Goal: Information Seeking & Learning: Check status

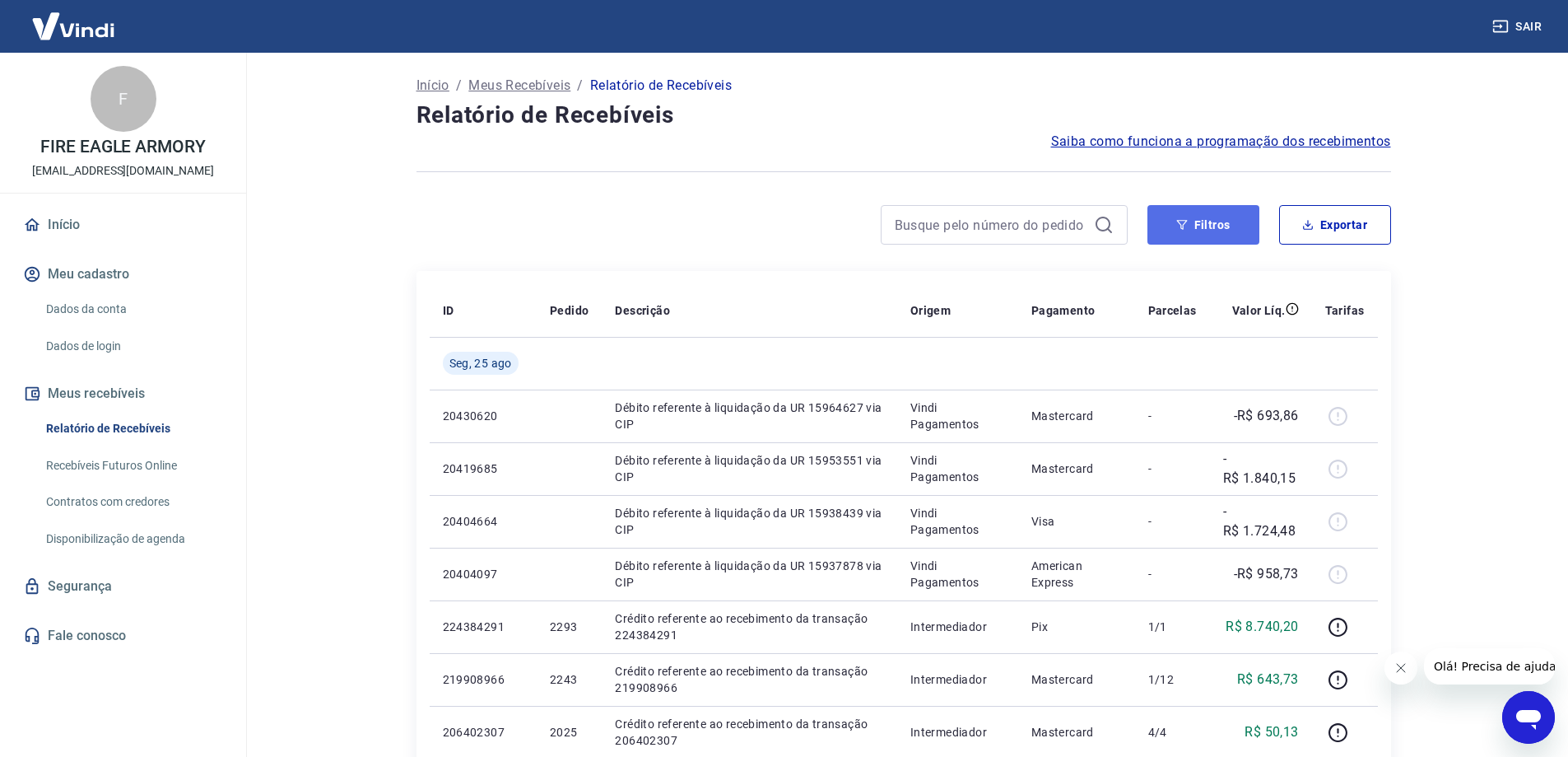
click at [1214, 219] on button "Filtros" at bounding box center [1203, 225] width 112 height 40
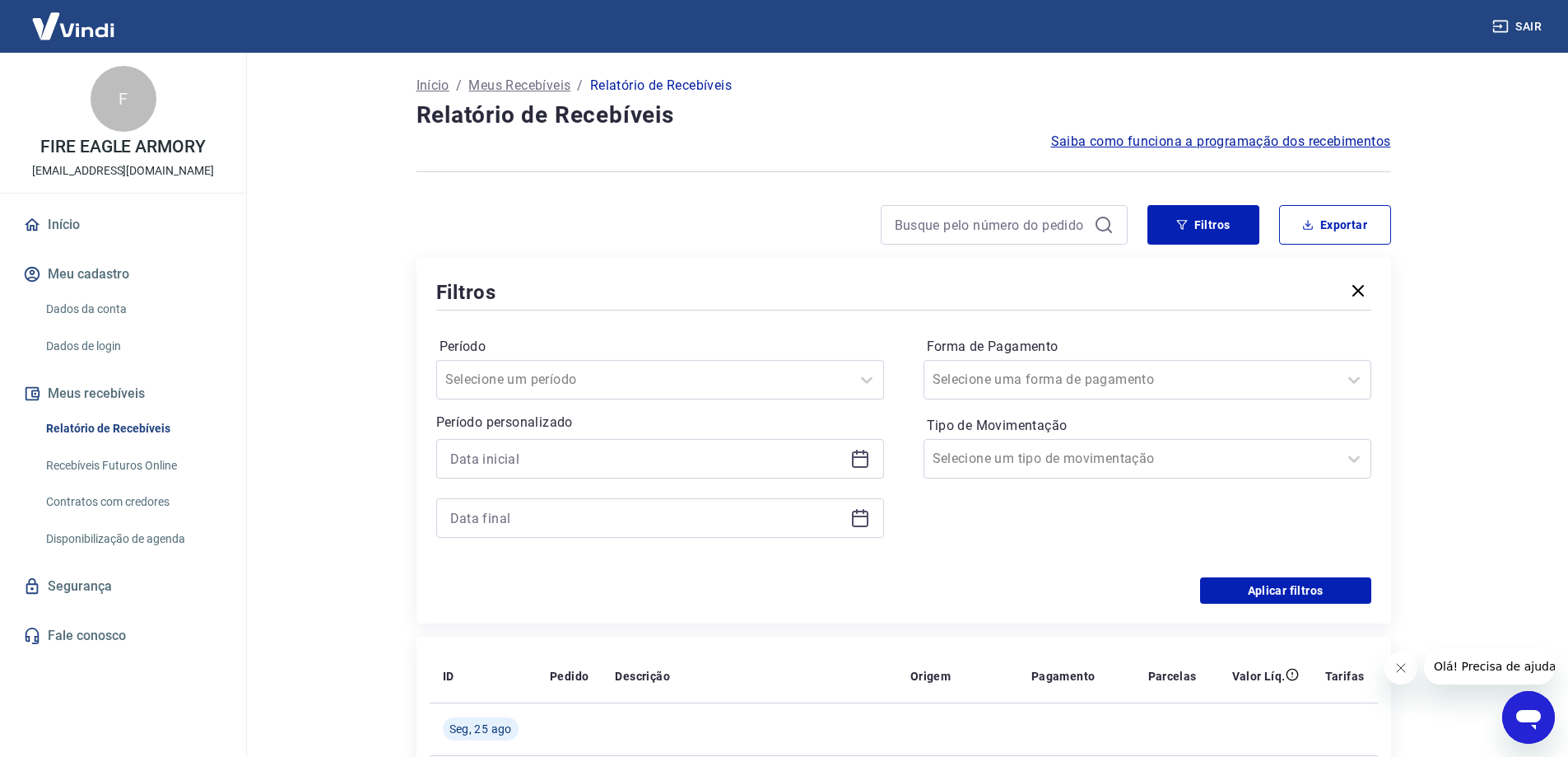
click at [1090, 536] on div "Forma de Pagamento Selecione uma forma de pagamento Tipo de Movimentação Seleci…" at bounding box center [1148, 445] width 448 height 224
click at [867, 381] on icon at bounding box center [866, 379] width 20 height 20
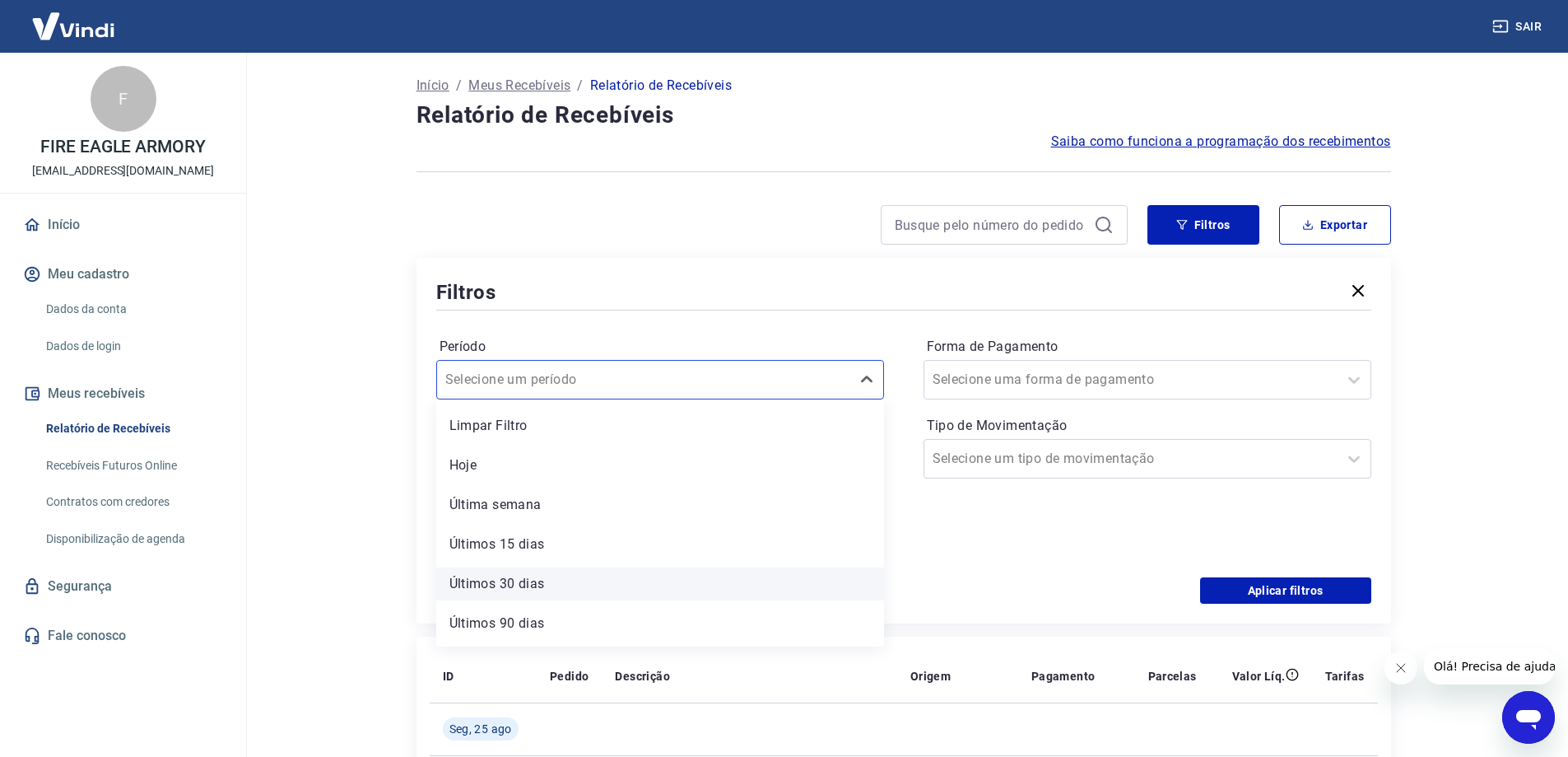
scroll to position [36, 0]
click at [944, 547] on div "Forma de Pagamento Selecione uma forma de pagamento Tipo de Movimentação Seleci…" at bounding box center [1148, 445] width 448 height 224
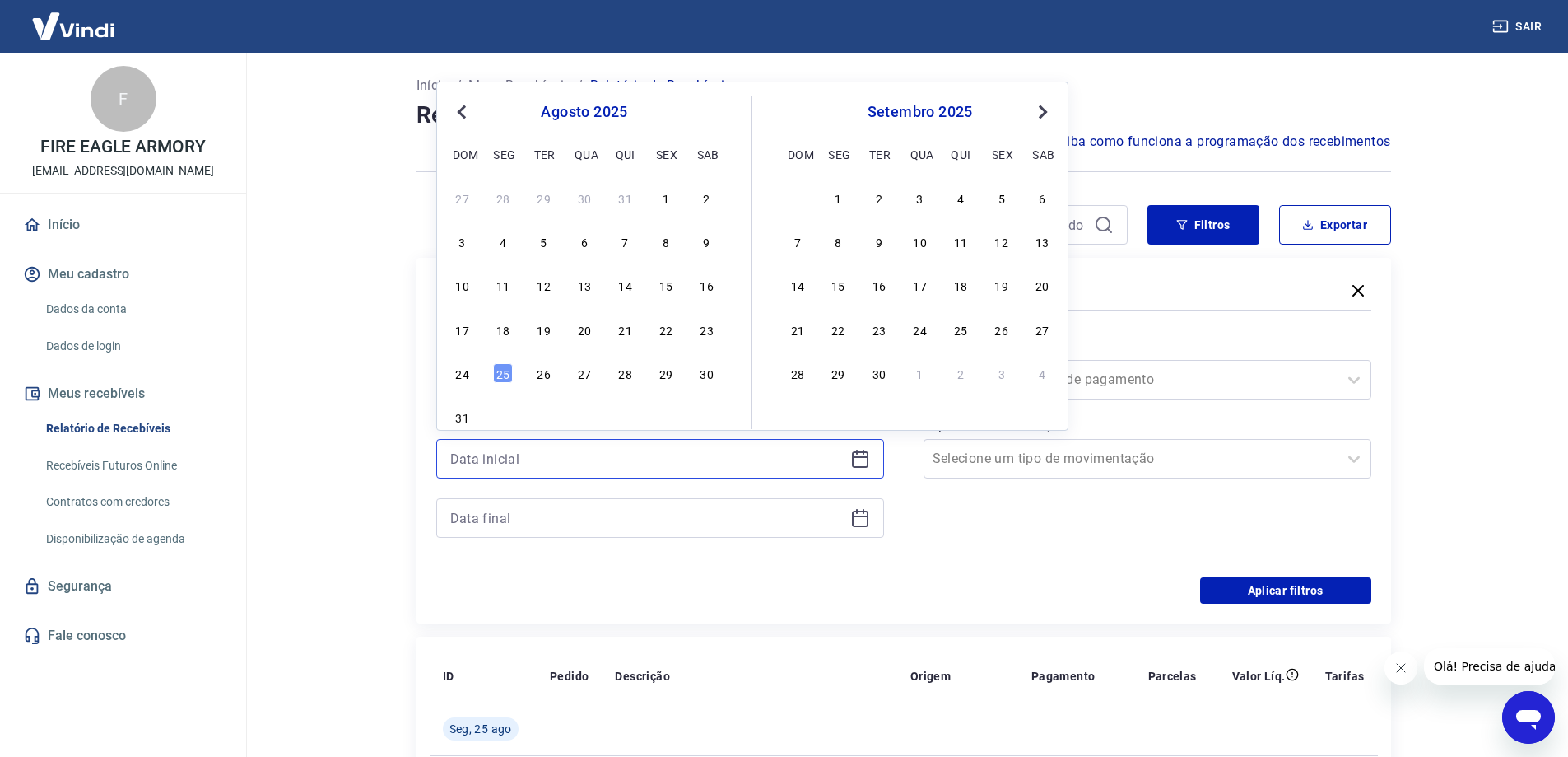
click at [469, 463] on input at bounding box center [647, 458] width 394 height 25
click at [456, 112] on button "Previous Month" at bounding box center [461, 112] width 20 height 20
drag, startPoint x: 707, startPoint y: 285, endPoint x: 532, endPoint y: 362, distance: 191.2
click at [707, 285] on div "19" at bounding box center [707, 284] width 20 height 20
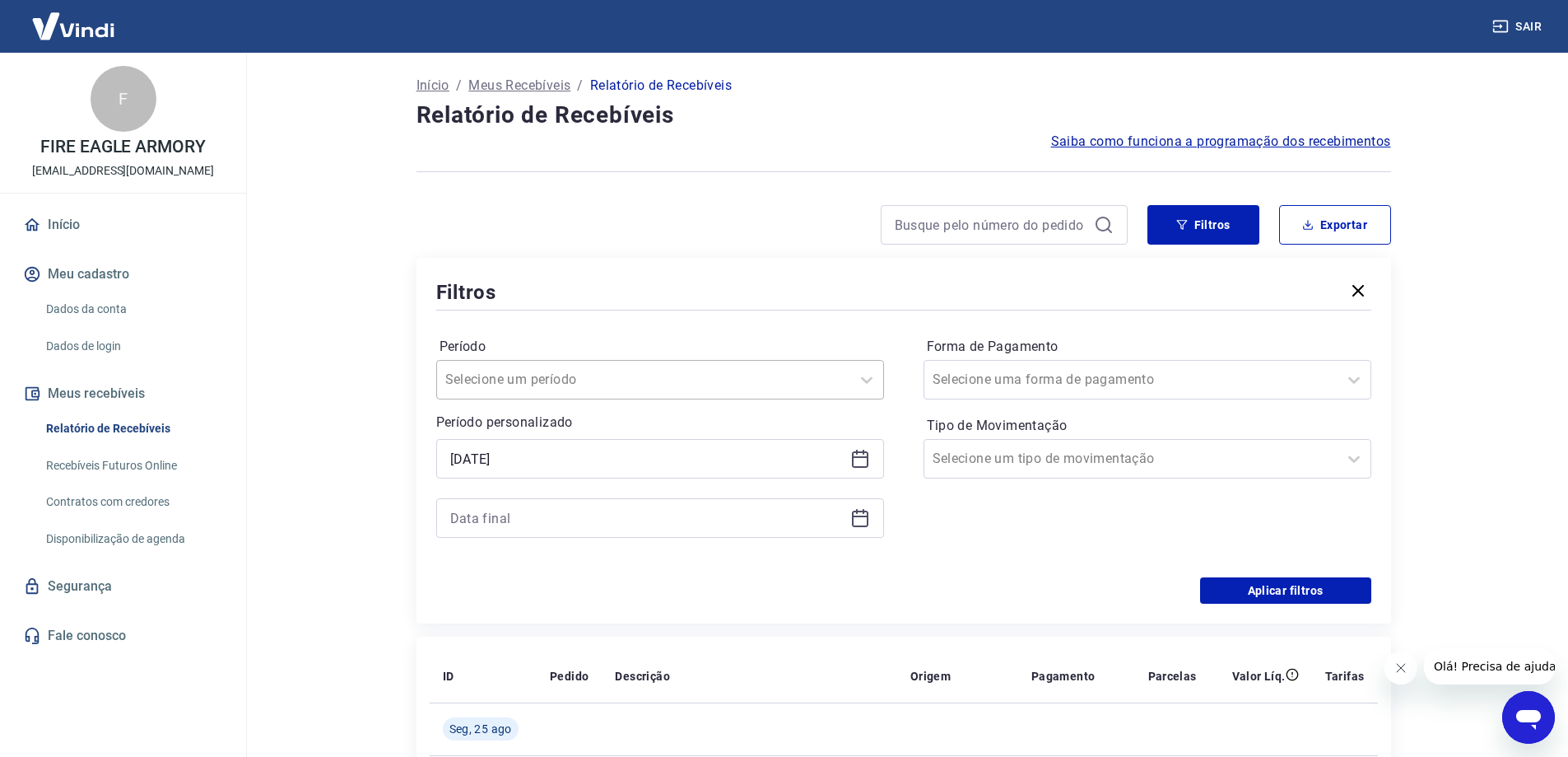
type input "[DATE]"
drag, startPoint x: 865, startPoint y: 514, endPoint x: 855, endPoint y: 518, distance: 10.8
click at [864, 516] on icon at bounding box center [860, 518] width 20 height 20
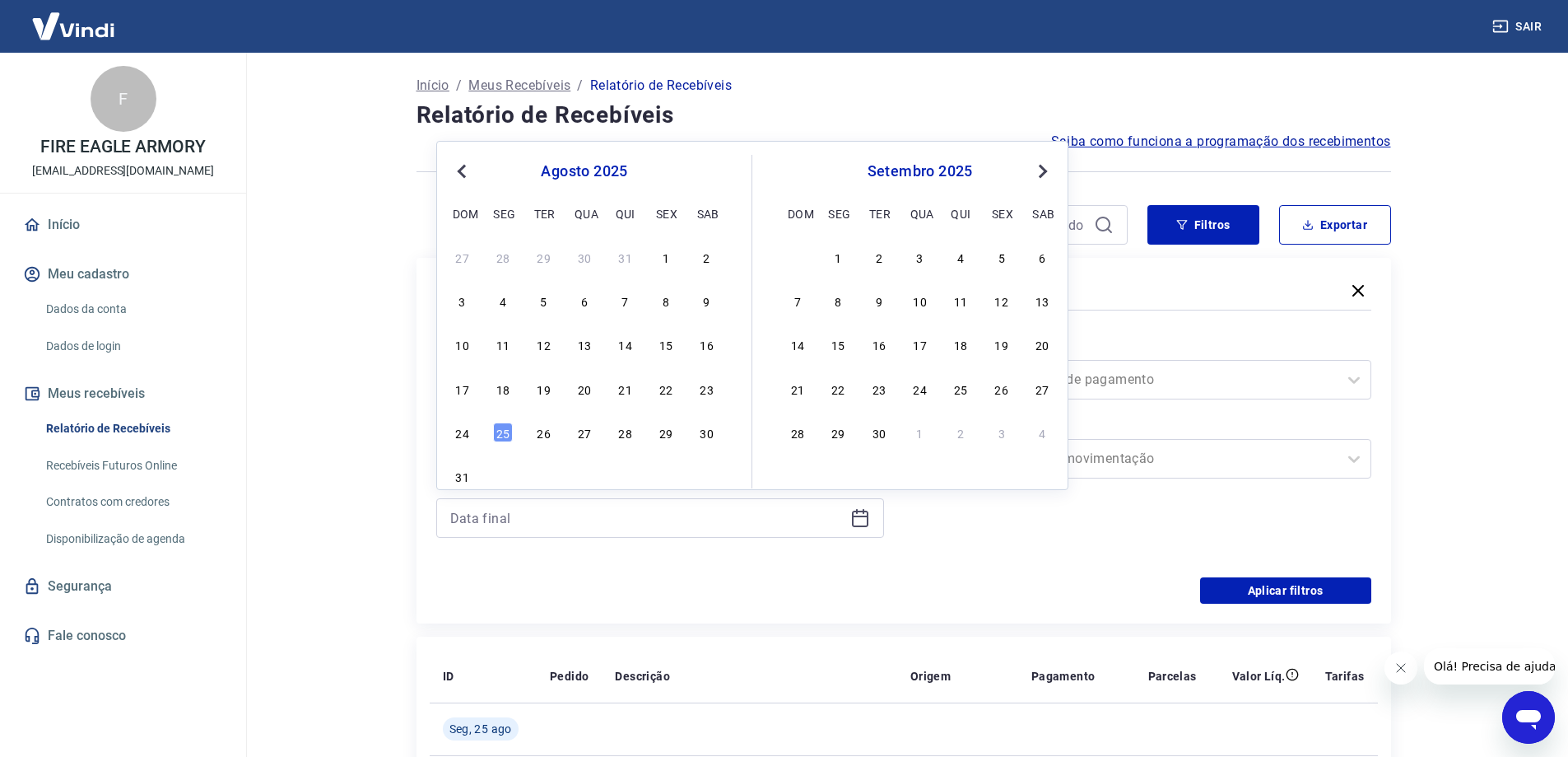
drag, startPoint x: 667, startPoint y: 257, endPoint x: 1002, endPoint y: 495, distance: 410.9
click at [667, 256] on div "1" at bounding box center [665, 256] width 20 height 20
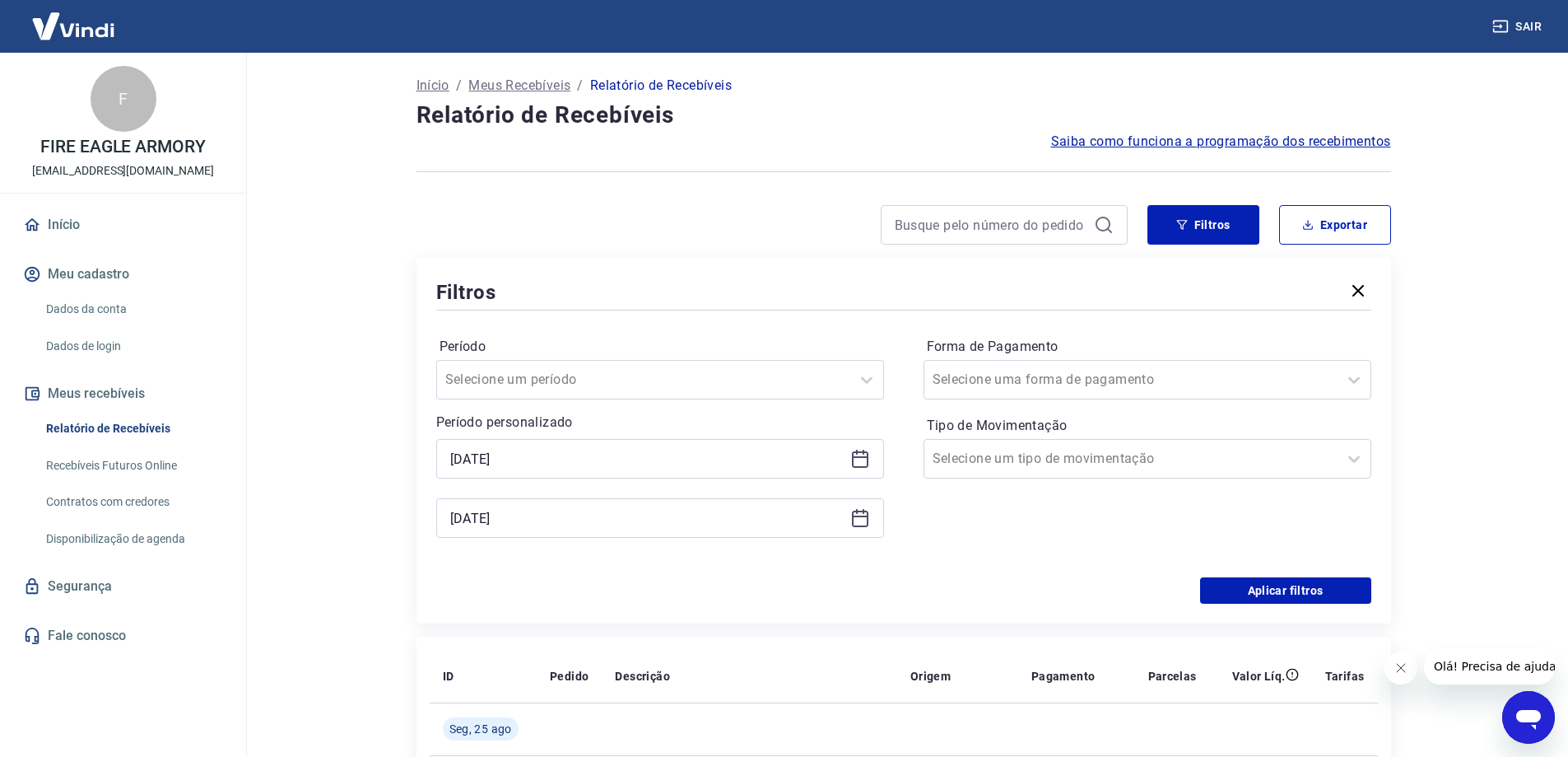
type input "[DATE]"
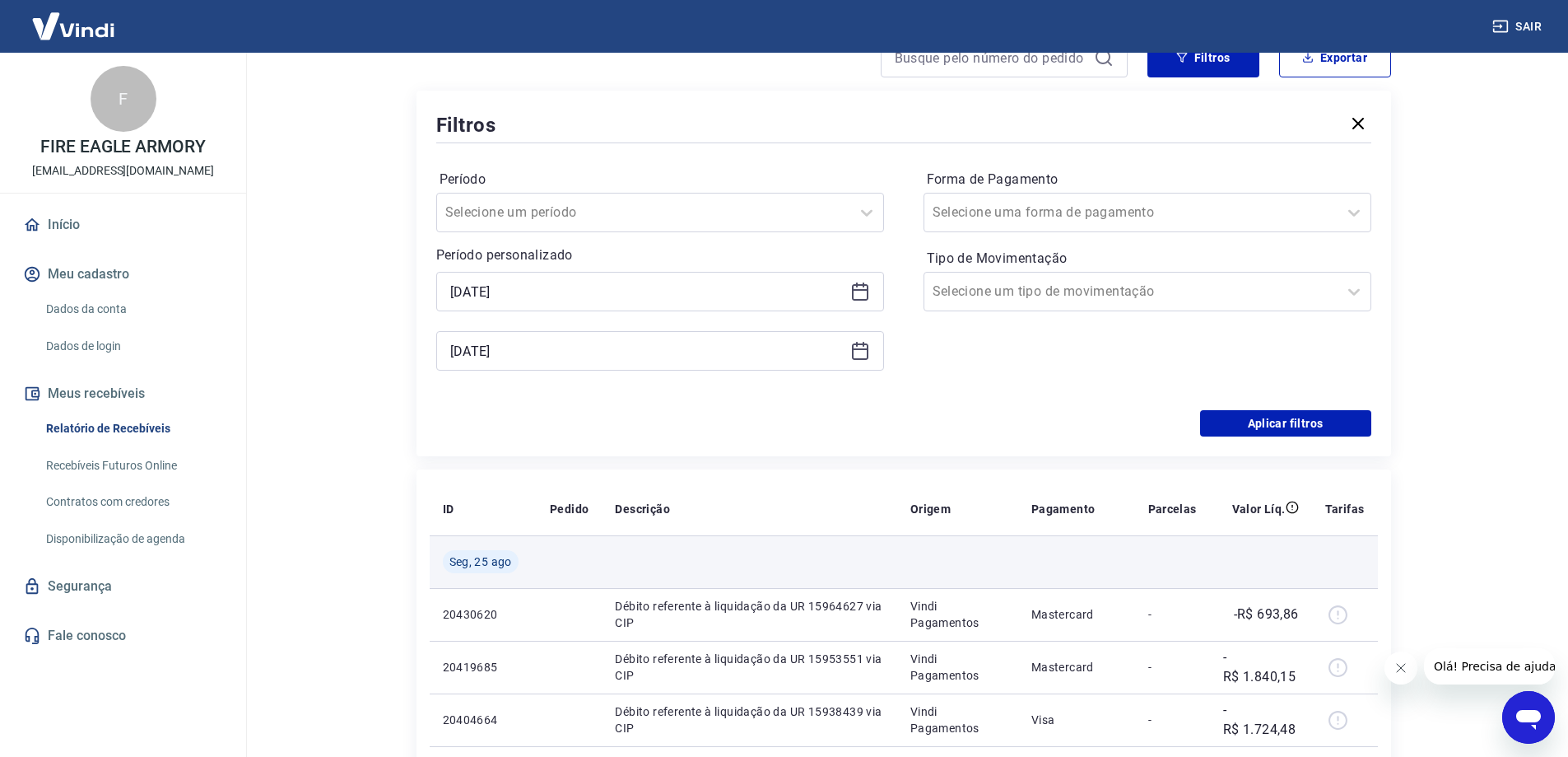
scroll to position [164, 0]
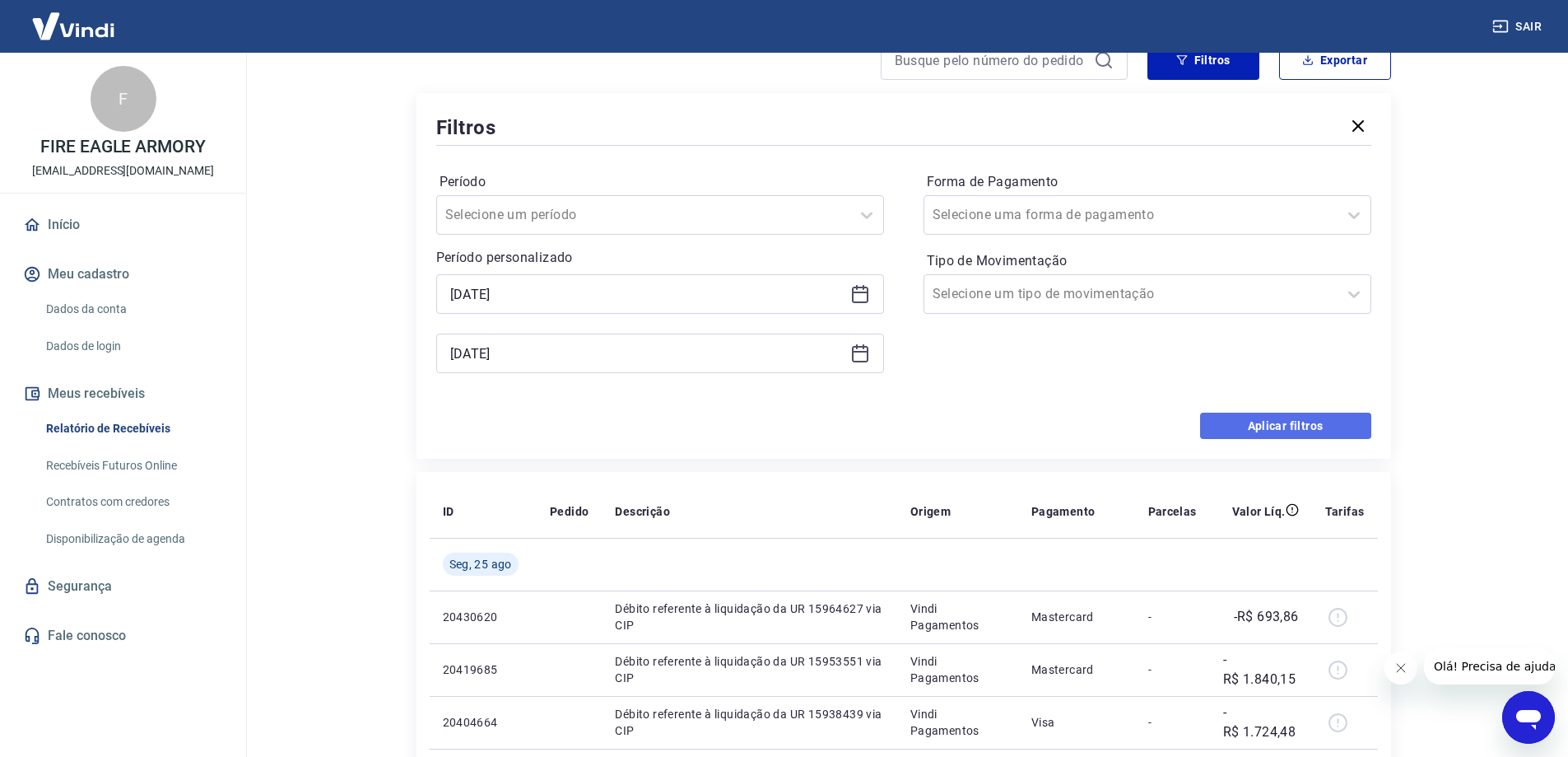
click at [1283, 426] on button "Aplicar filtros" at bounding box center [1285, 426] width 171 height 26
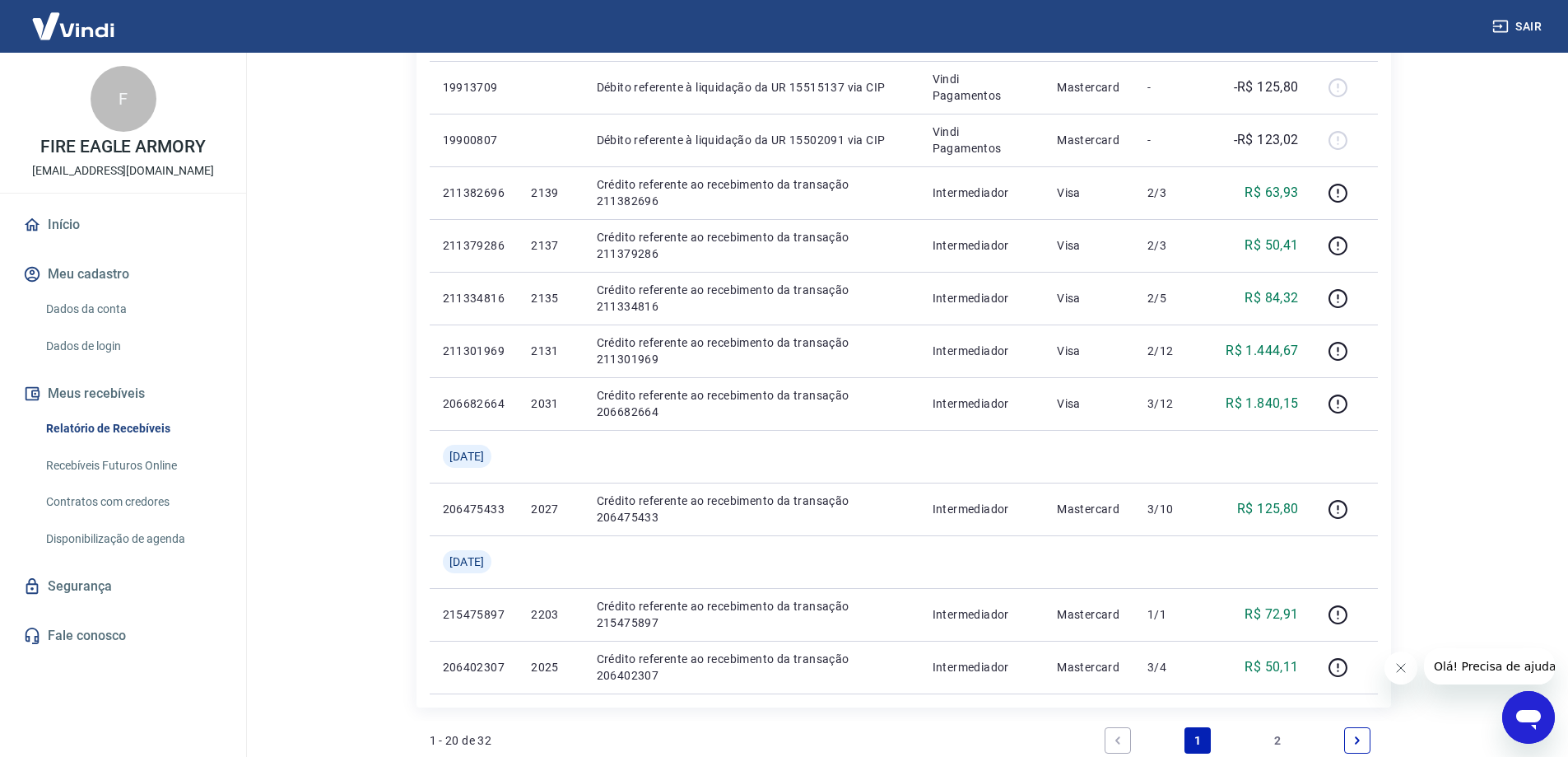
scroll to position [1221, 0]
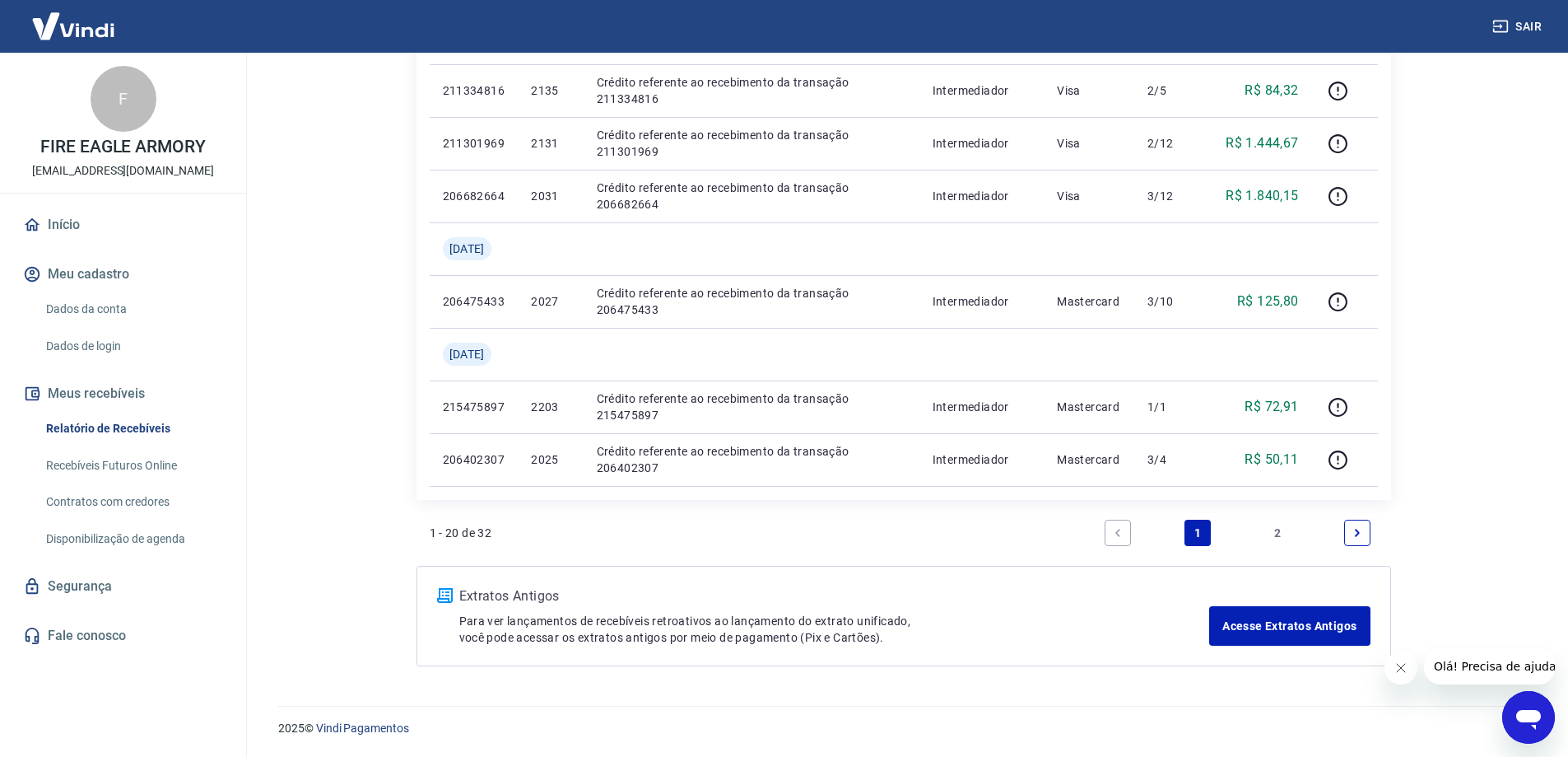
click at [1015, 610] on div "Extratos Antigos Para ver lançamentos de recebíveis retroativos ao lançamento d…" at bounding box center [834, 615] width 751 height 60
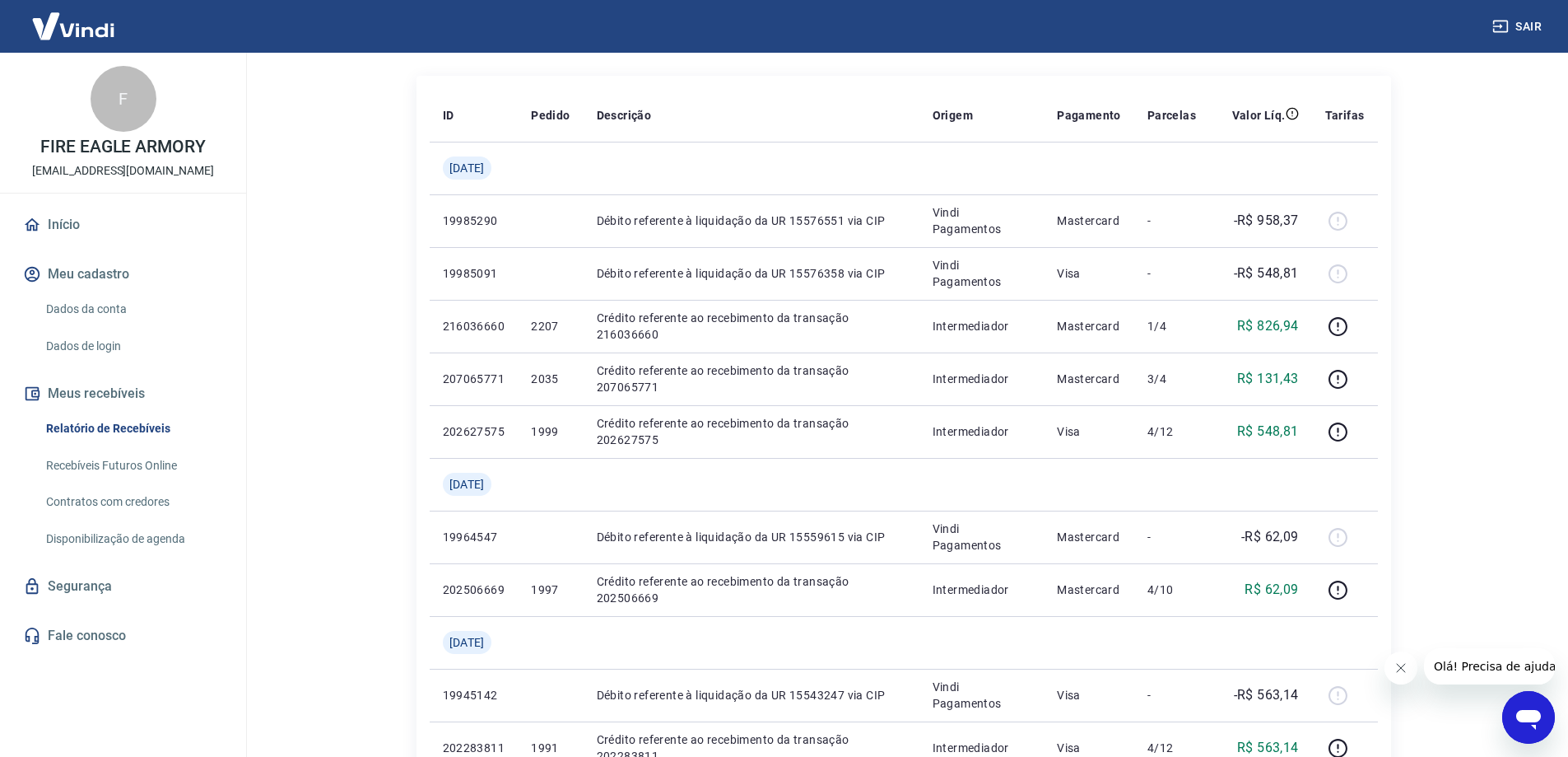
scroll to position [150, 0]
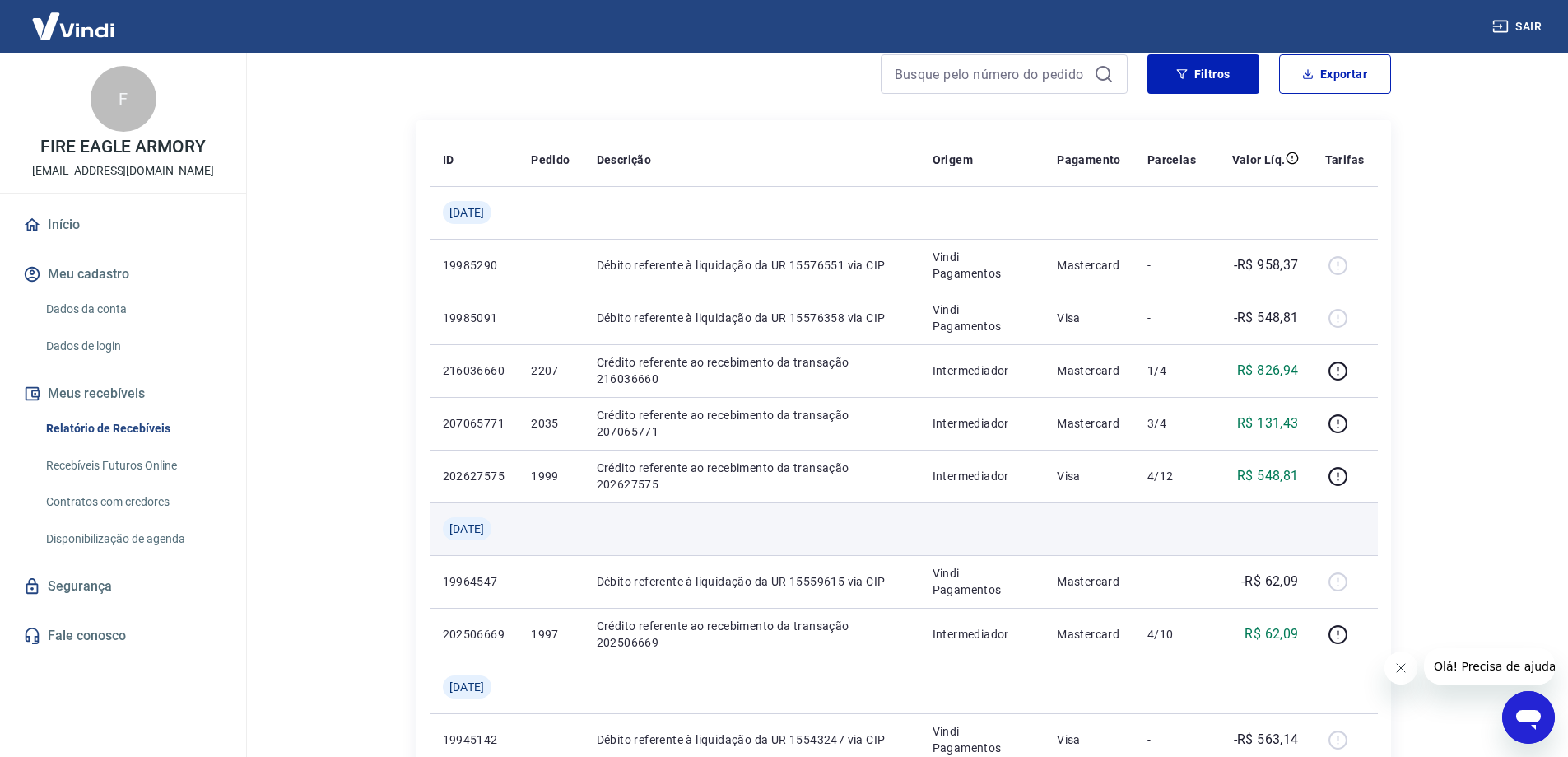
click at [1258, 518] on td at bounding box center [1260, 529] width 103 height 53
click at [1116, 525] on td at bounding box center [1089, 529] width 91 height 53
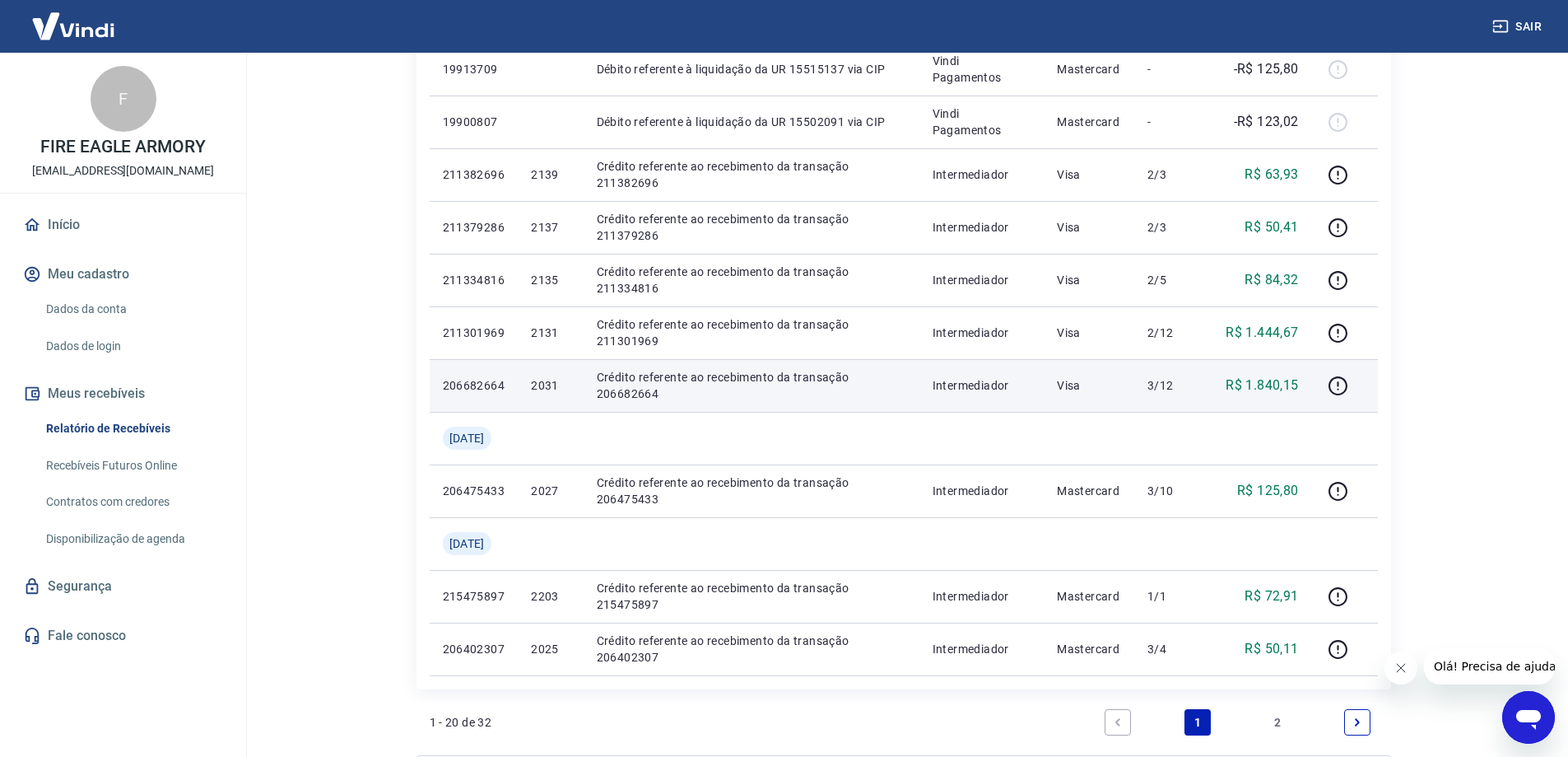
scroll to position [1071, 0]
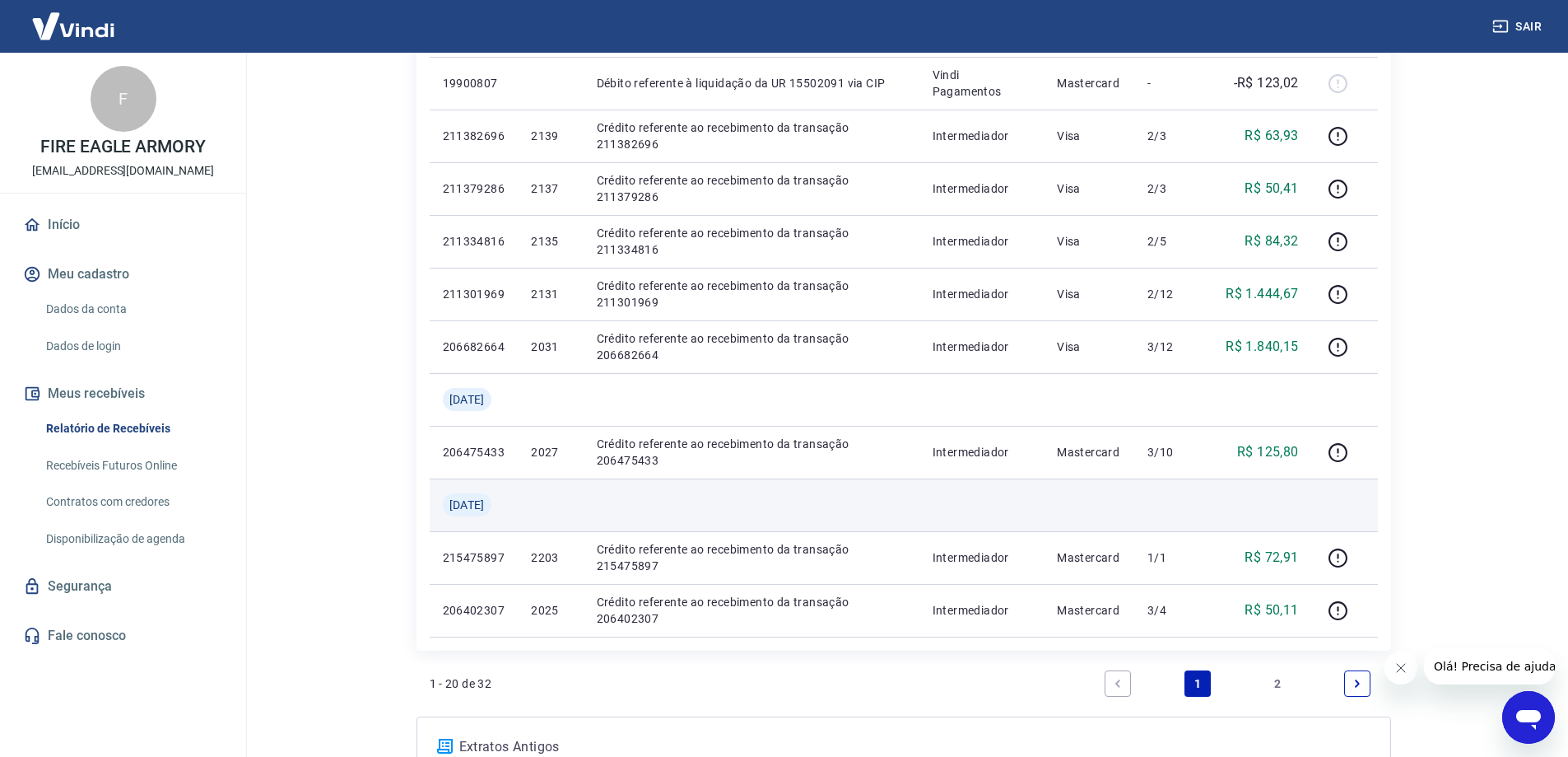
click at [1123, 514] on td at bounding box center [1089, 505] width 91 height 53
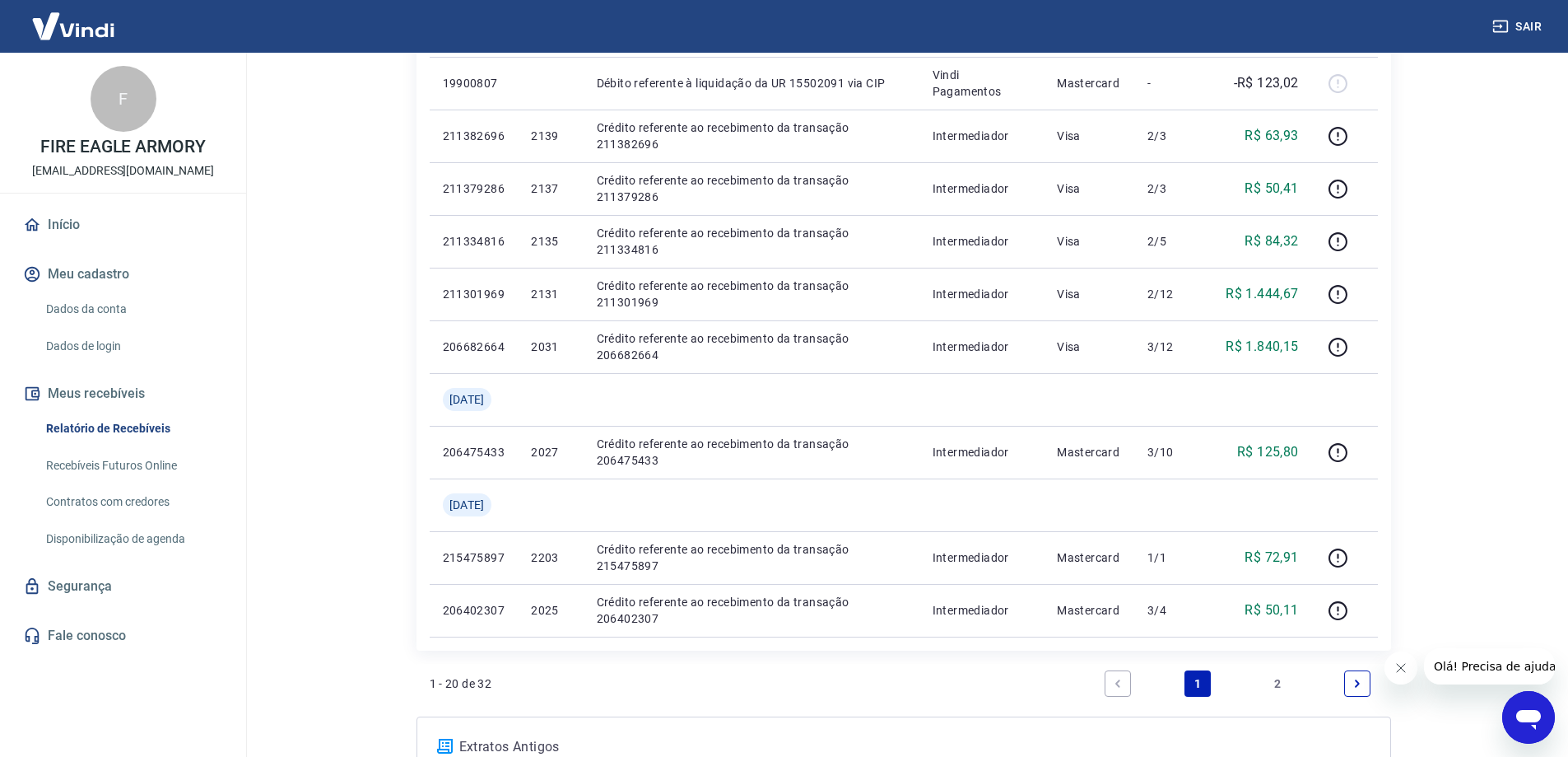
click at [1363, 680] on icon "Next page" at bounding box center [1357, 683] width 11 height 11
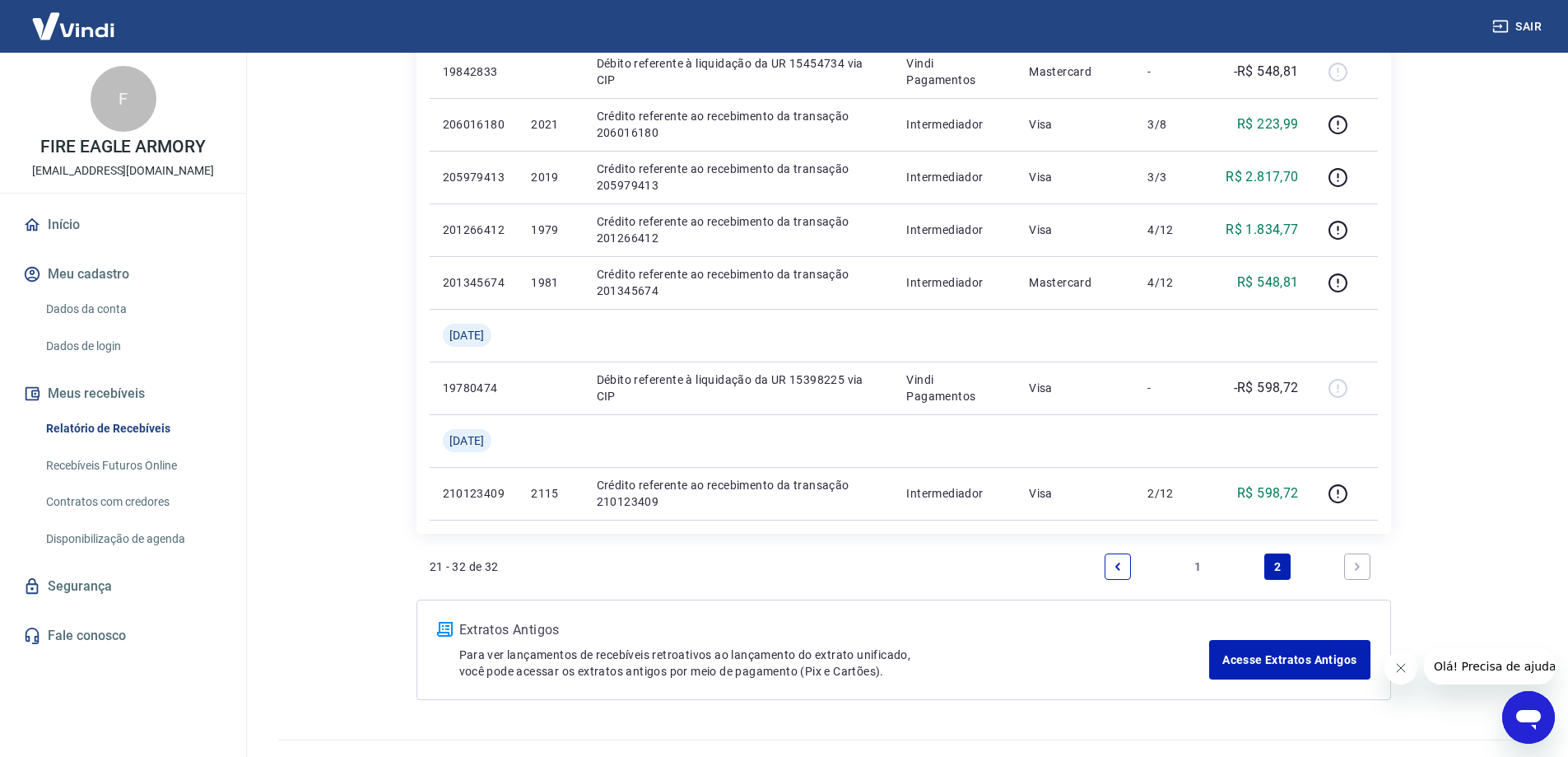
scroll to position [695, 0]
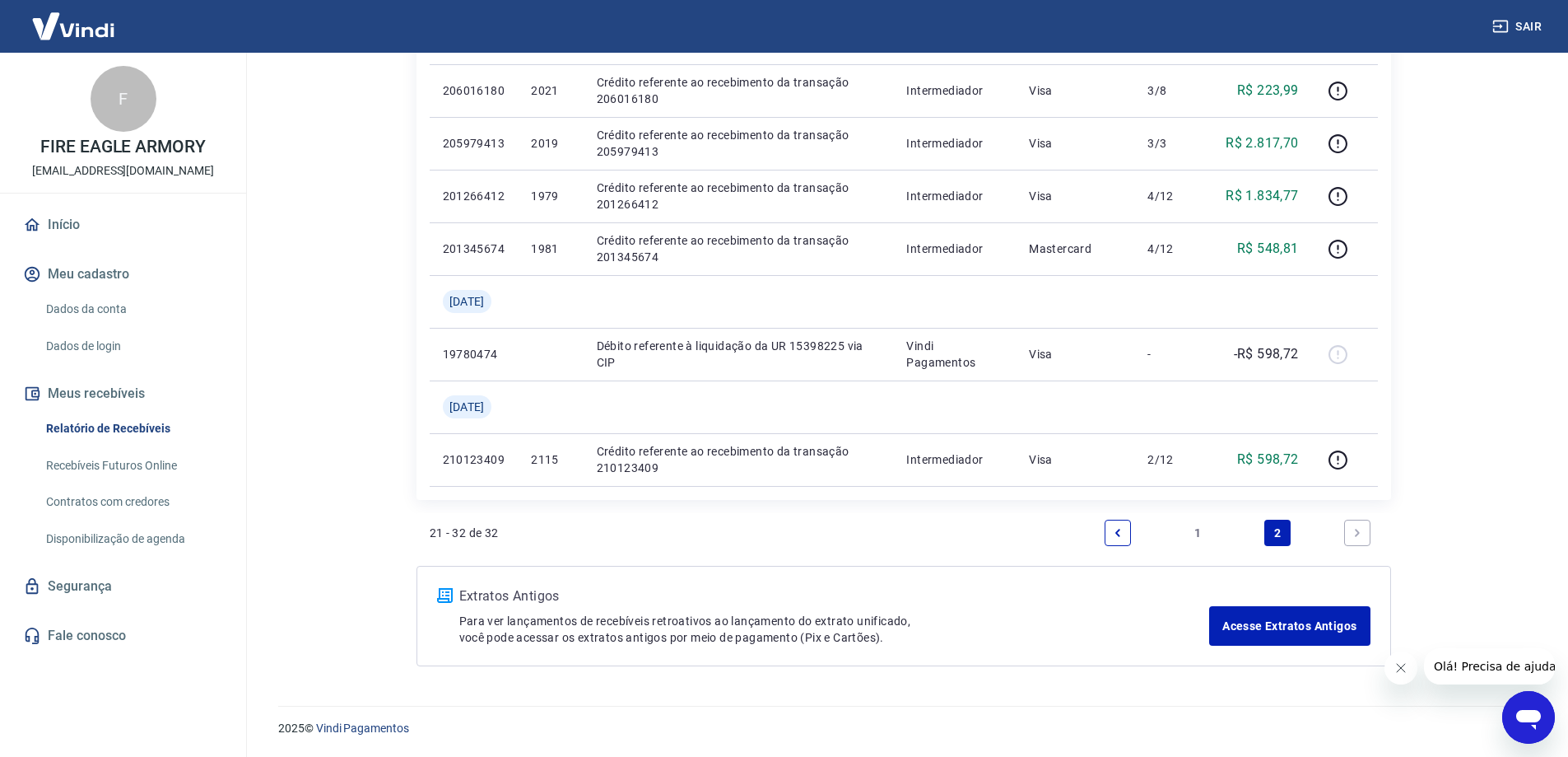
click at [1362, 533] on icon "Next page" at bounding box center [1357, 533] width 11 height 11
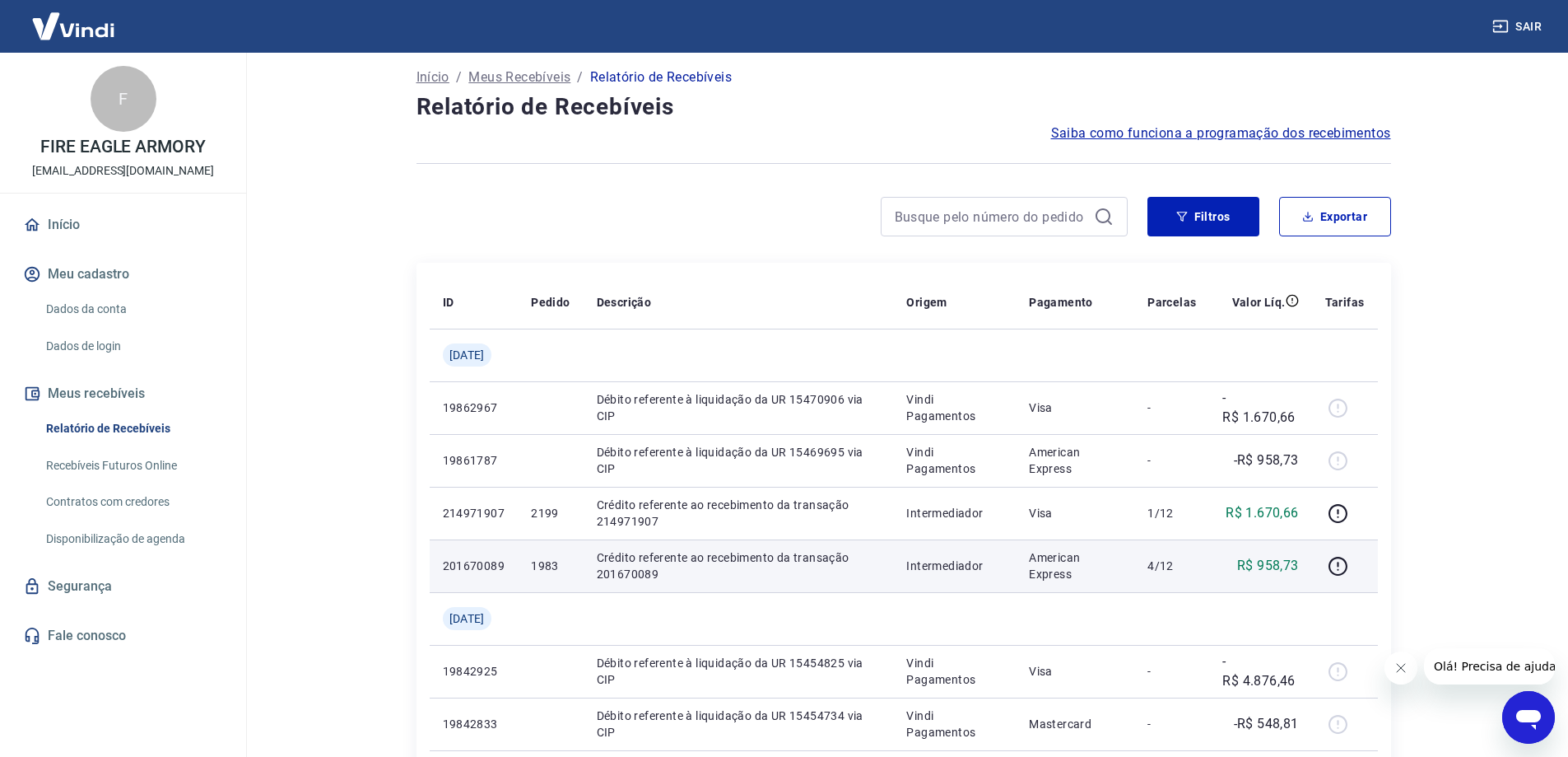
scroll to position [0, 0]
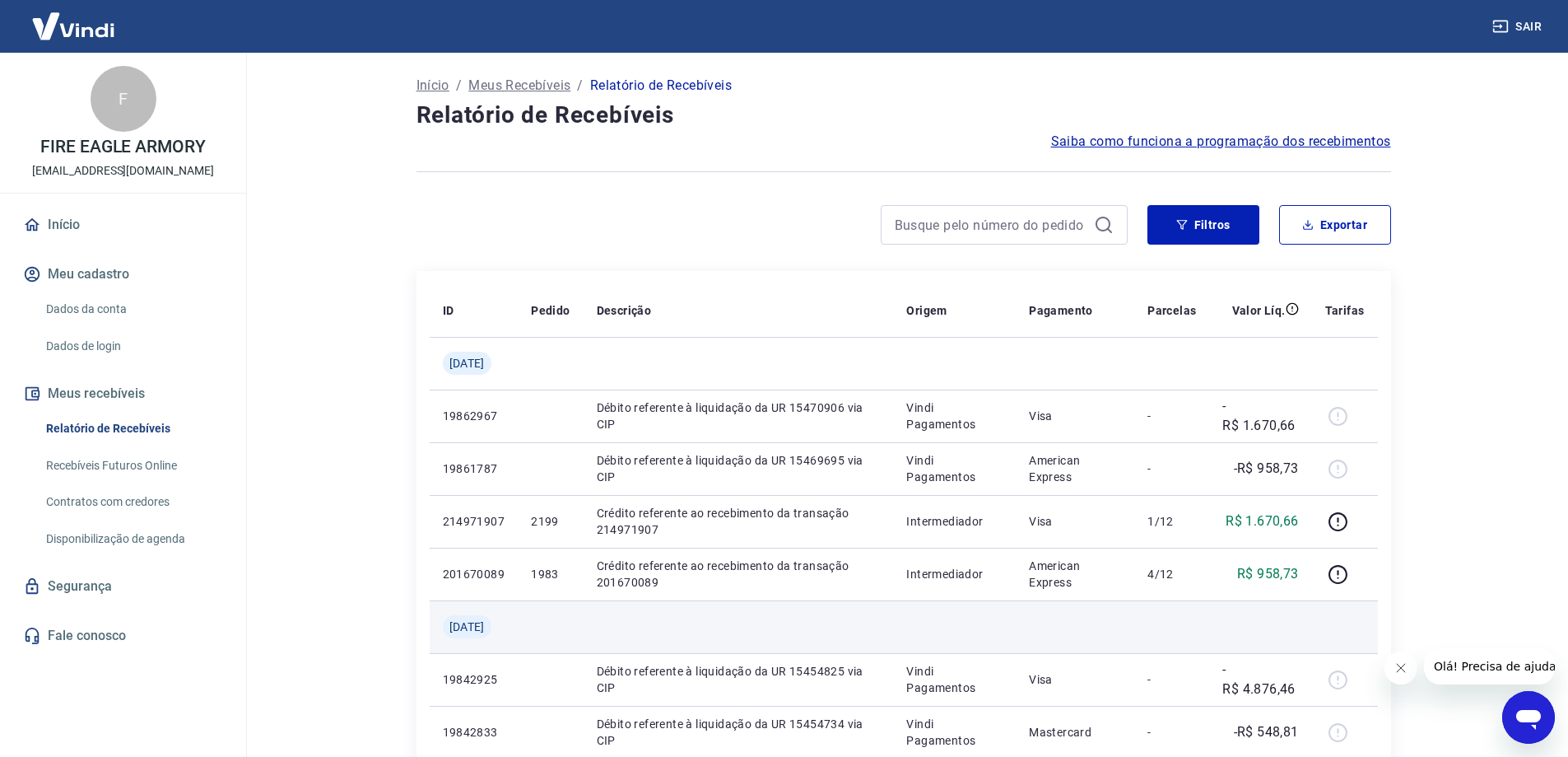
click at [1058, 619] on td at bounding box center [1074, 627] width 118 height 53
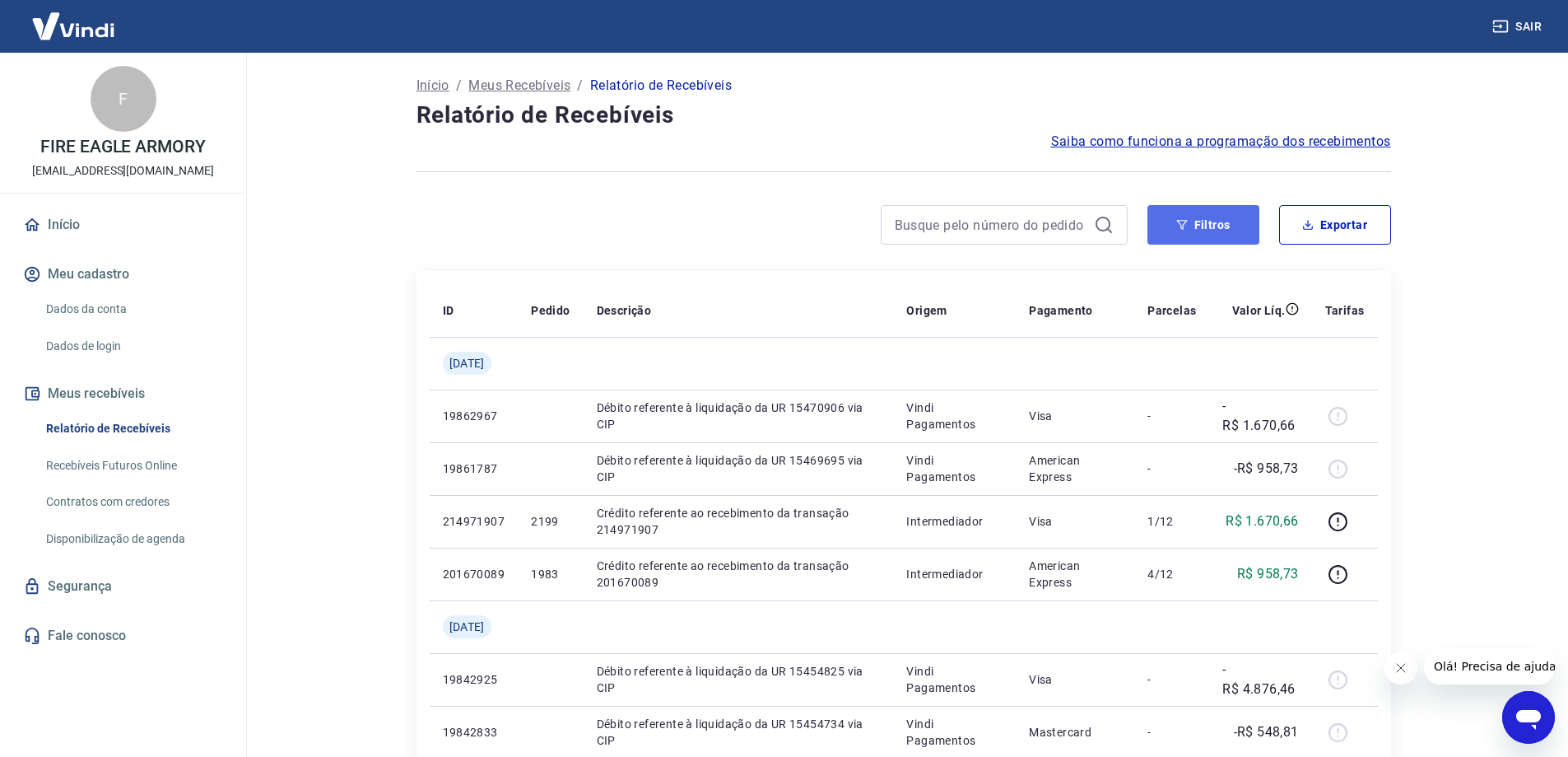
click at [1229, 223] on button "Filtros" at bounding box center [1203, 225] width 112 height 40
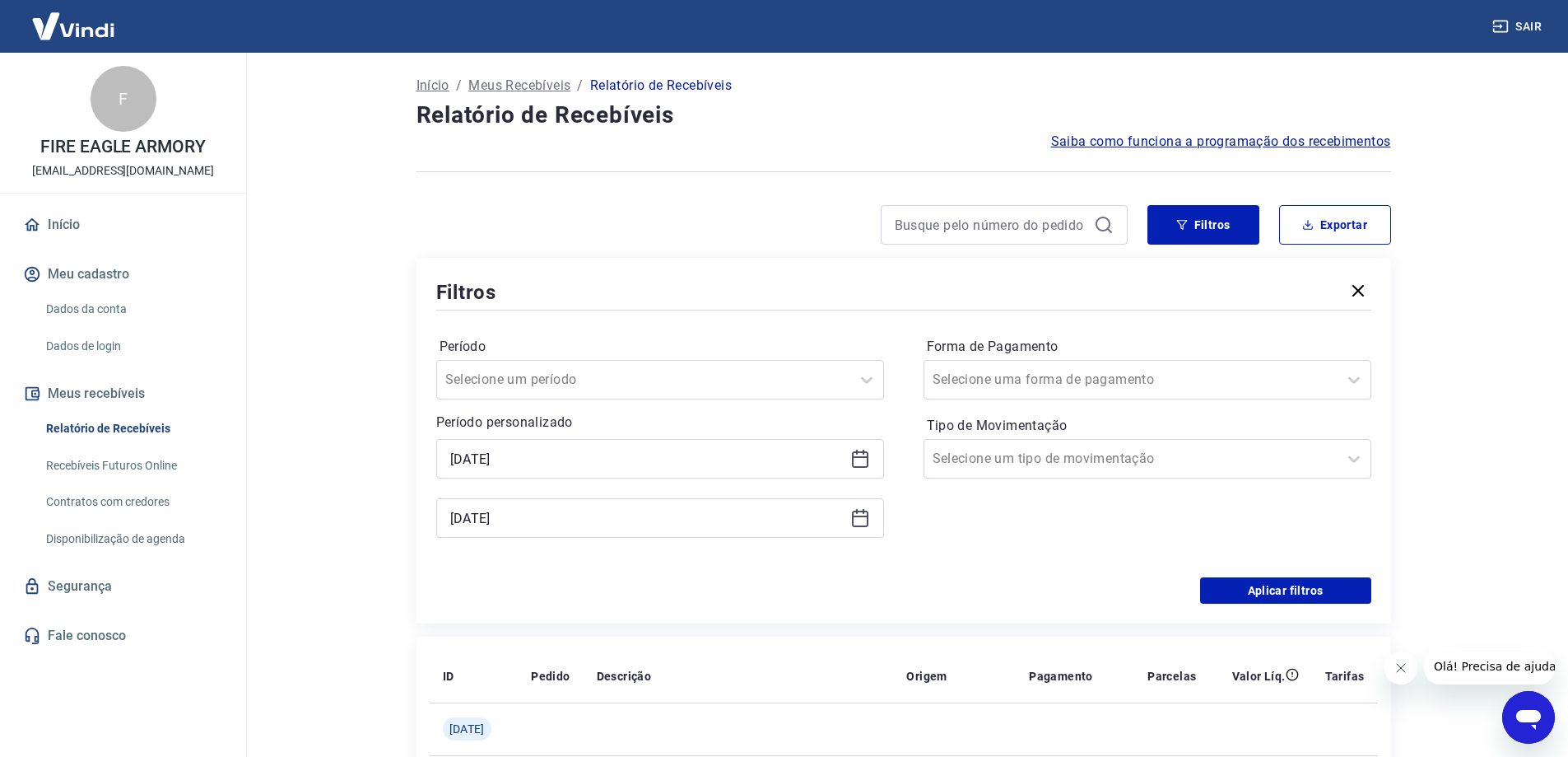
click at [861, 461] on icon at bounding box center [860, 458] width 20 height 20
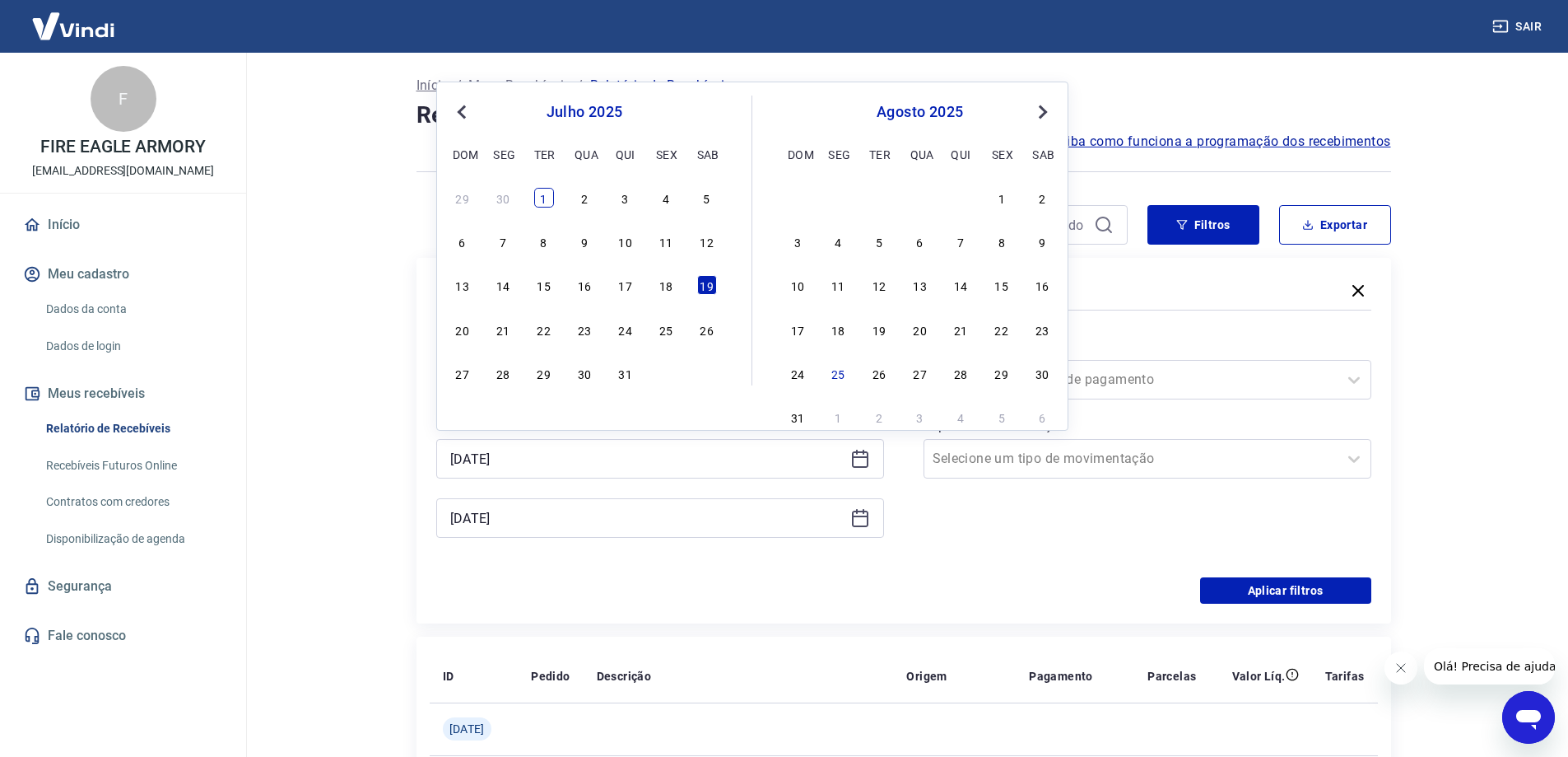
click at [540, 198] on div "1" at bounding box center [544, 198] width 20 height 20
type input "[DATE]"
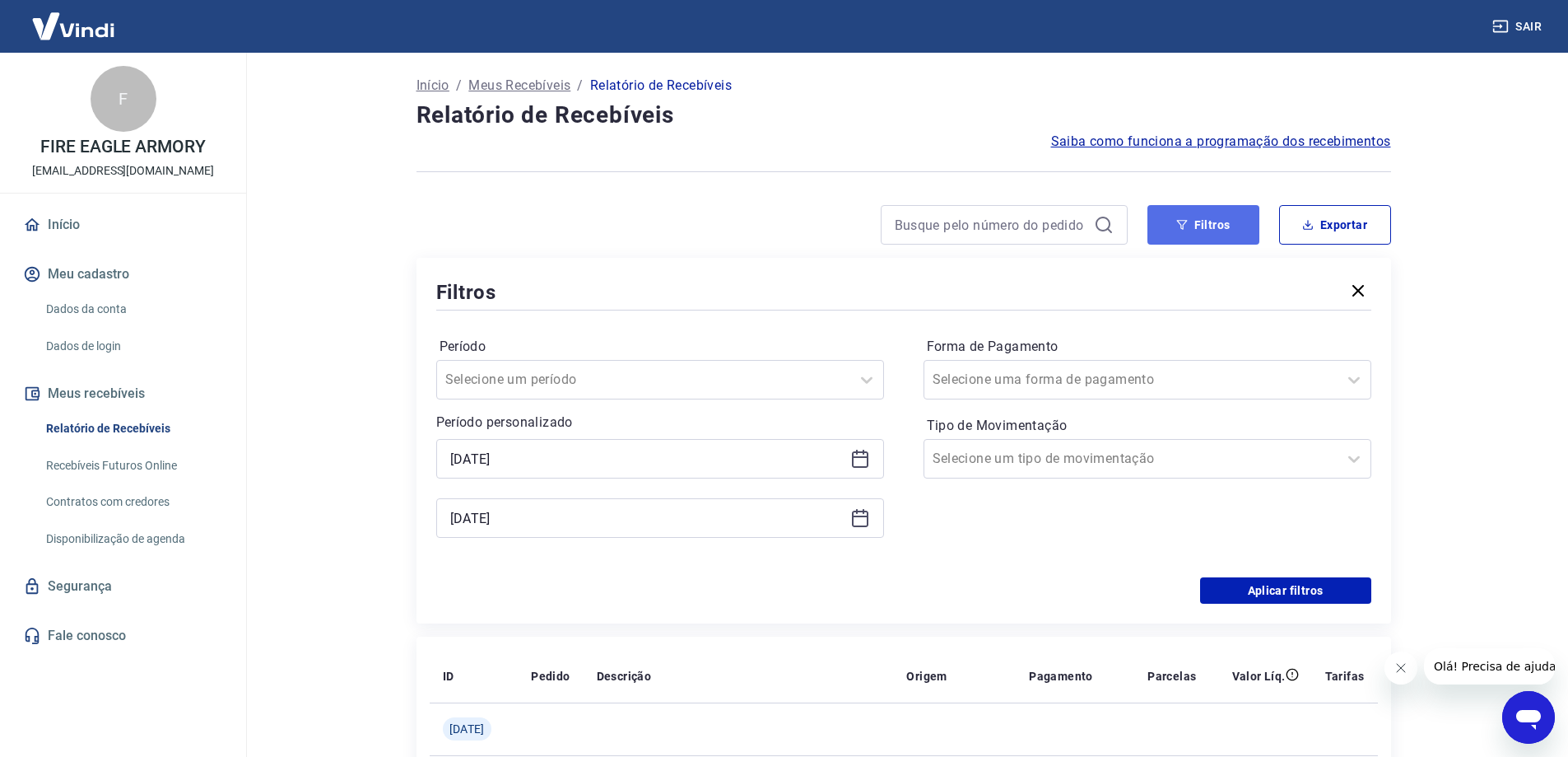
click at [1196, 216] on button "Filtros" at bounding box center [1203, 225] width 112 height 40
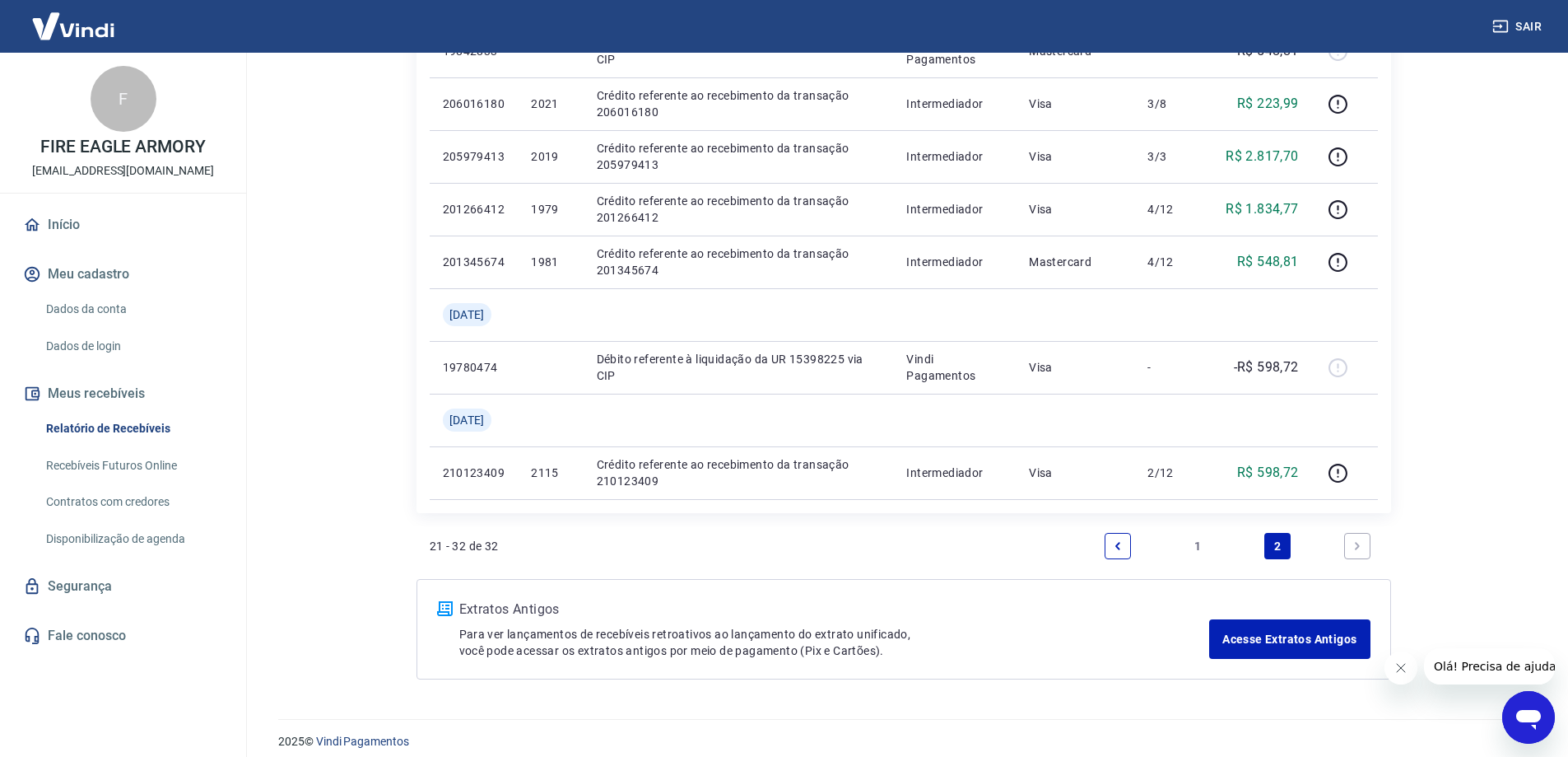
scroll to position [695, 0]
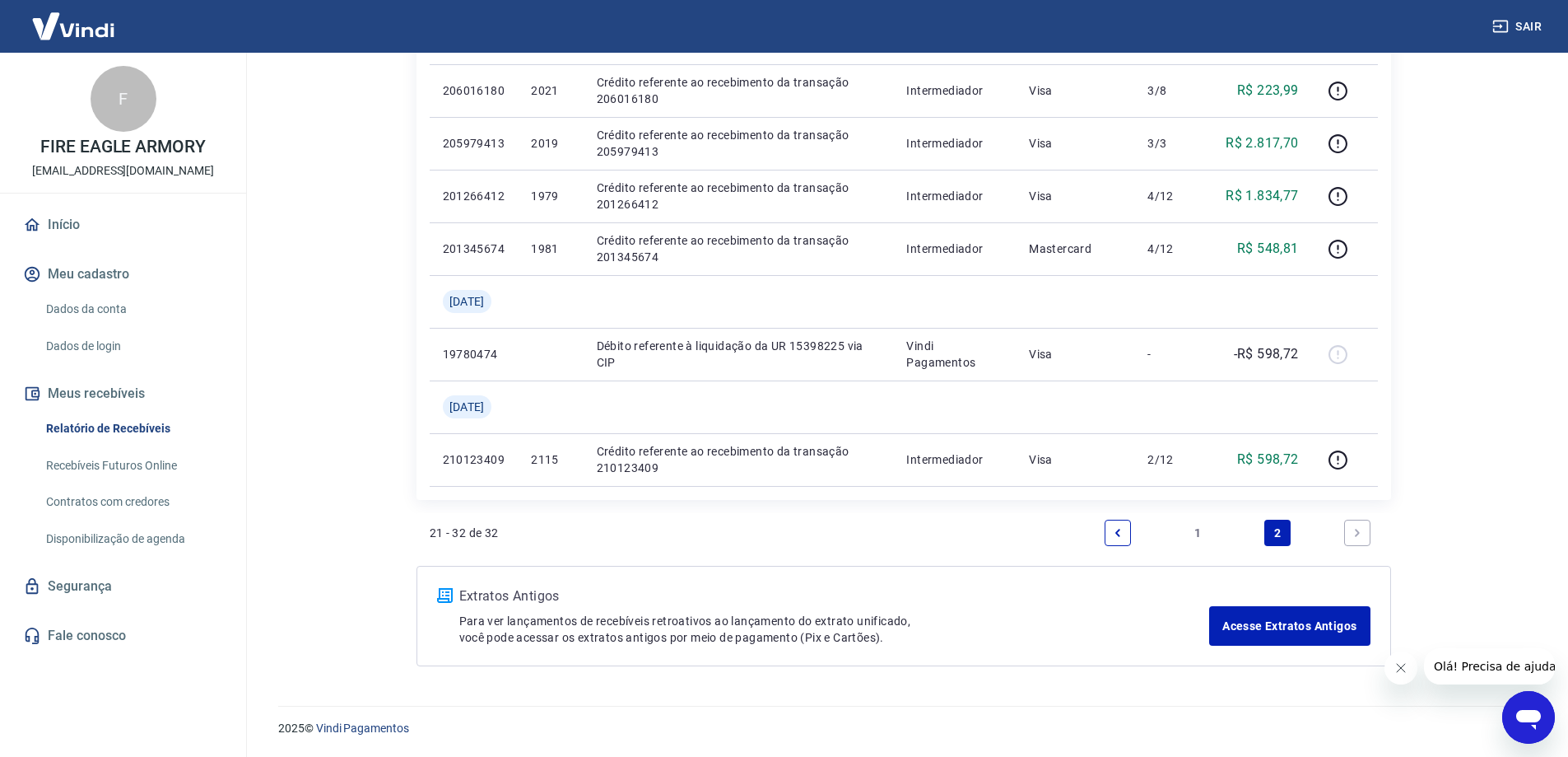
click at [1353, 531] on icon "Next page" at bounding box center [1357, 533] width 11 height 11
click at [1200, 530] on link "1" at bounding box center [1198, 533] width 26 height 26
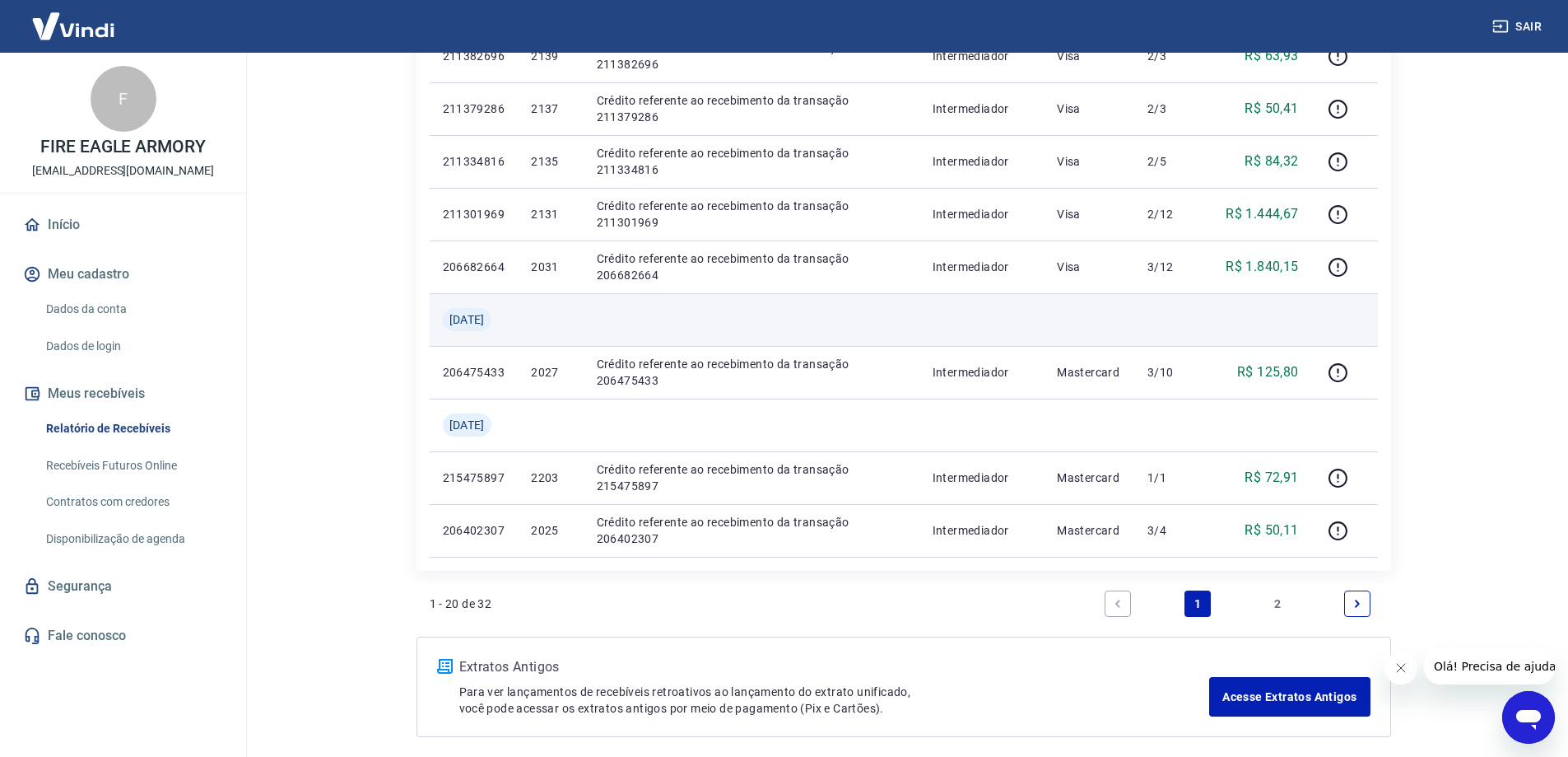
scroll to position [1153, 0]
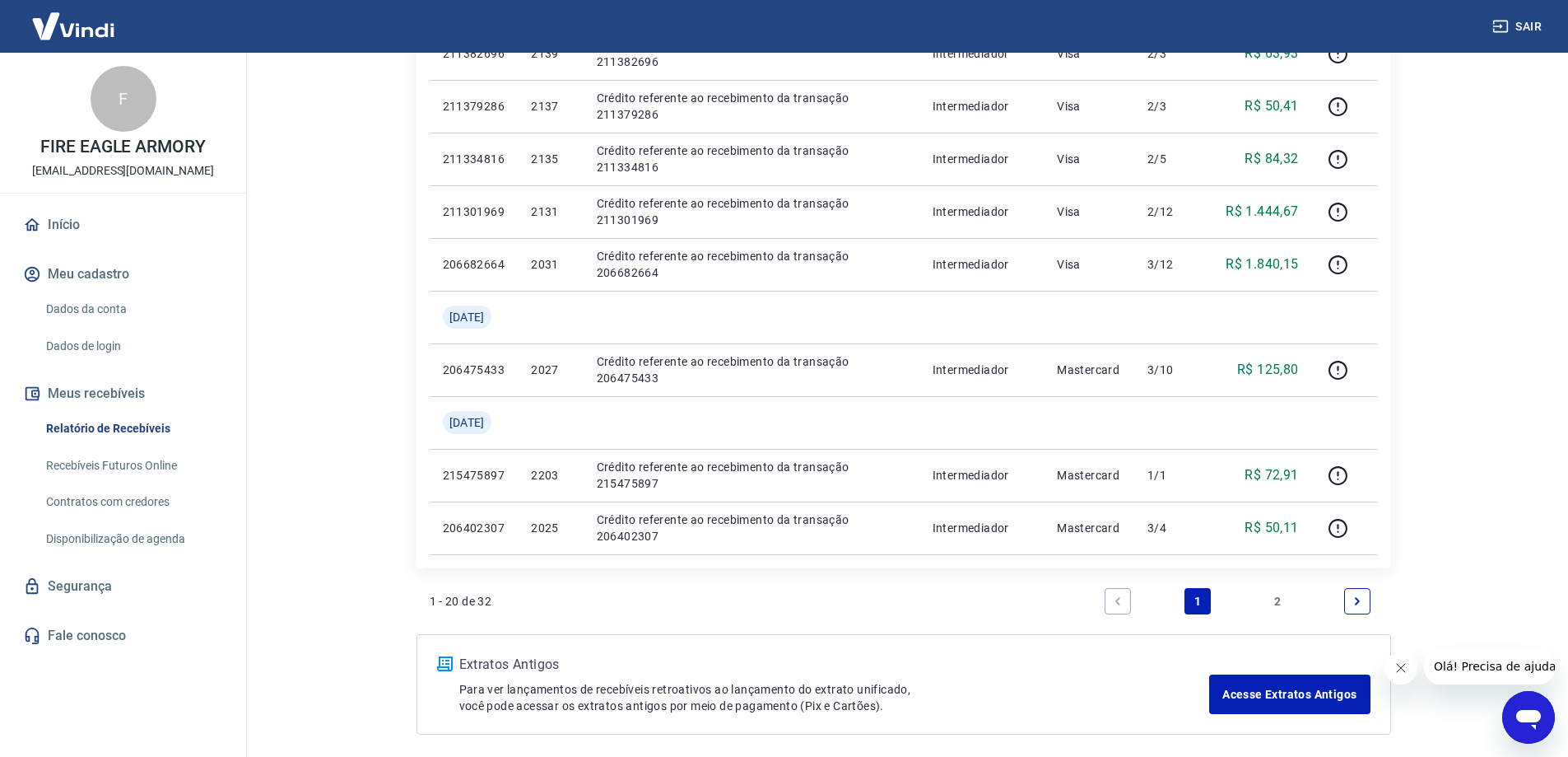
click at [1358, 596] on icon "Next page" at bounding box center [1357, 601] width 11 height 11
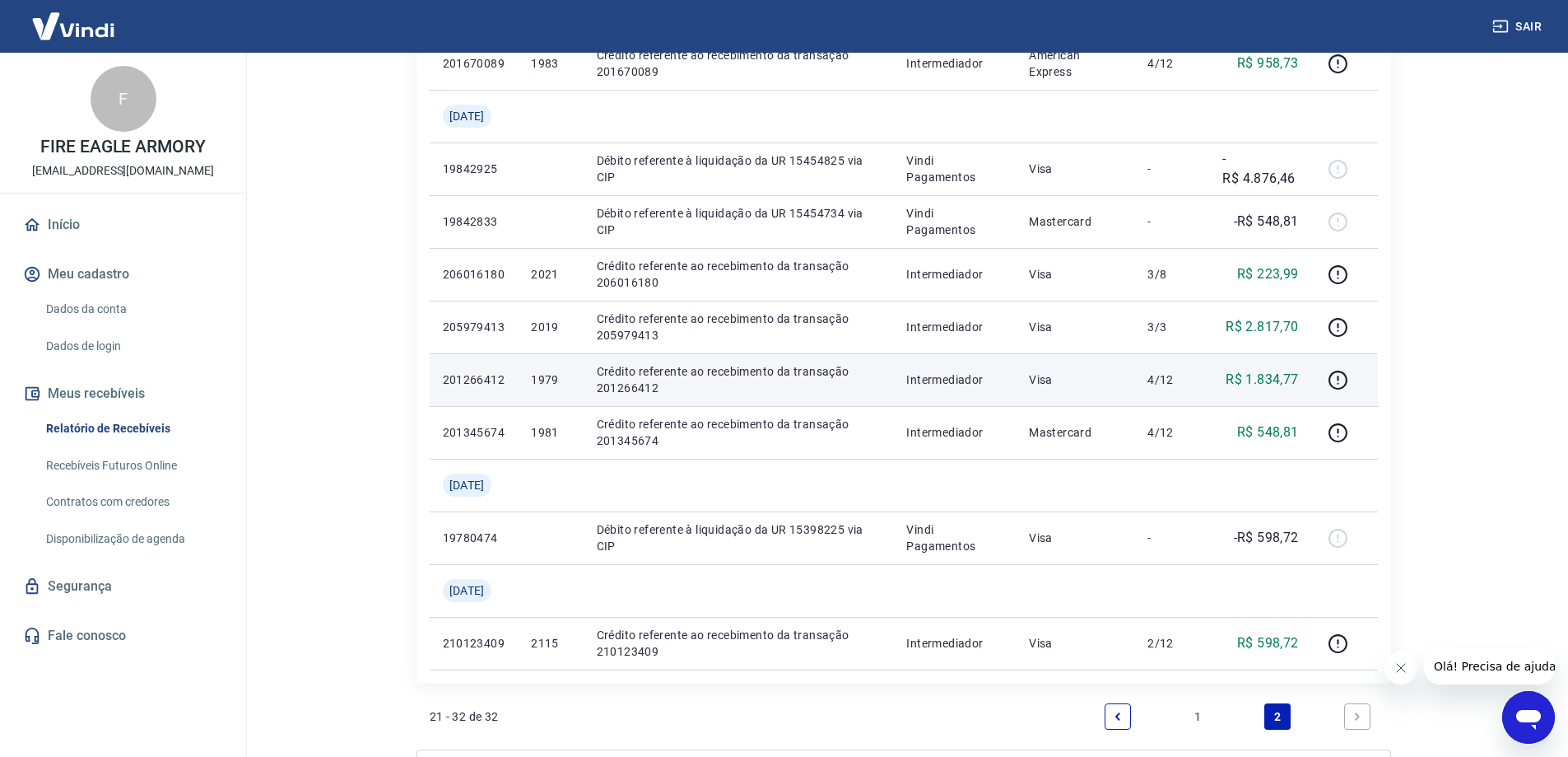
scroll to position [576, 0]
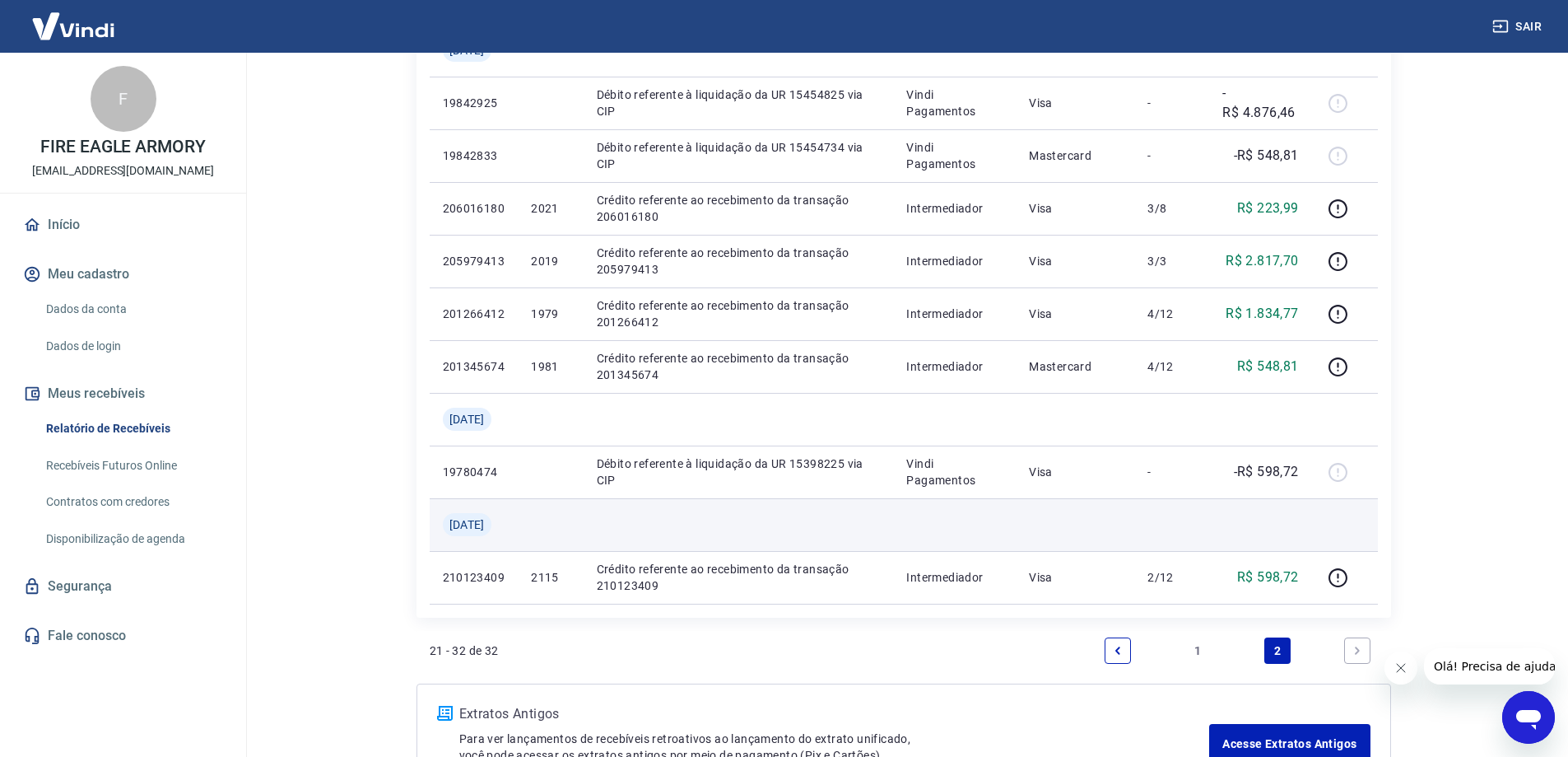
click at [1219, 515] on td at bounding box center [1260, 525] width 102 height 53
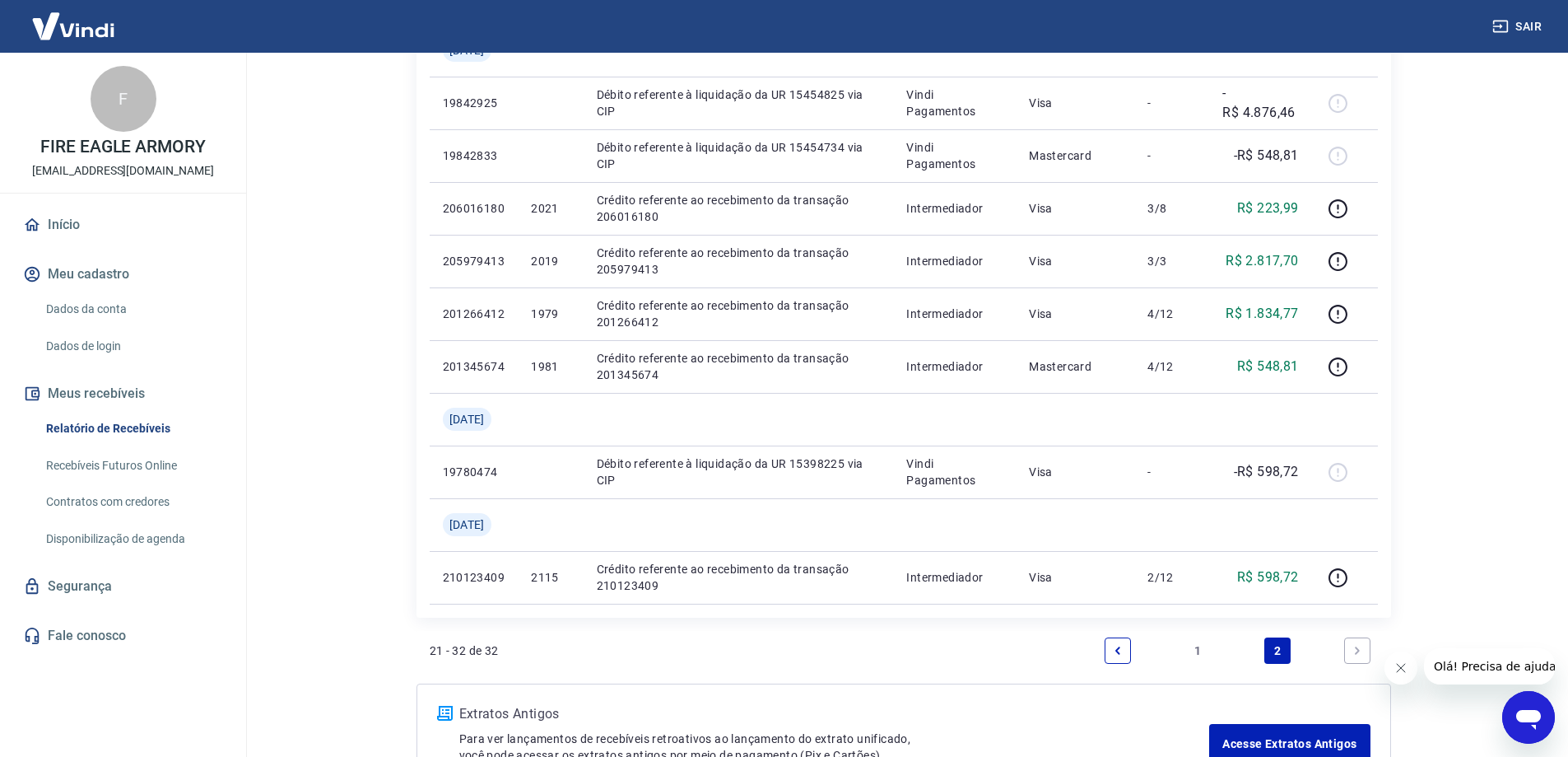
click at [1357, 648] on icon "Next page" at bounding box center [1357, 650] width 11 height 11
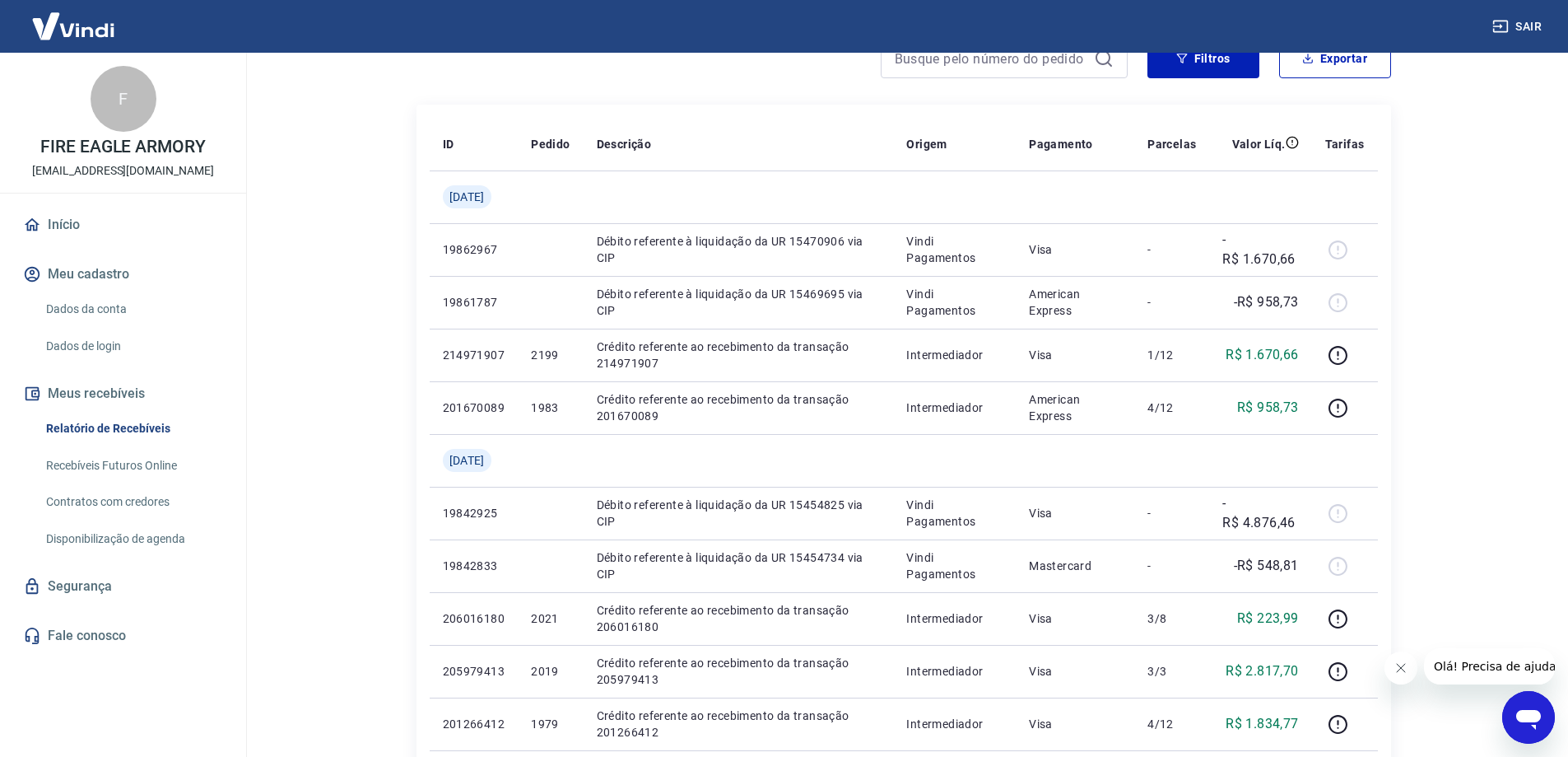
scroll to position [82, 0]
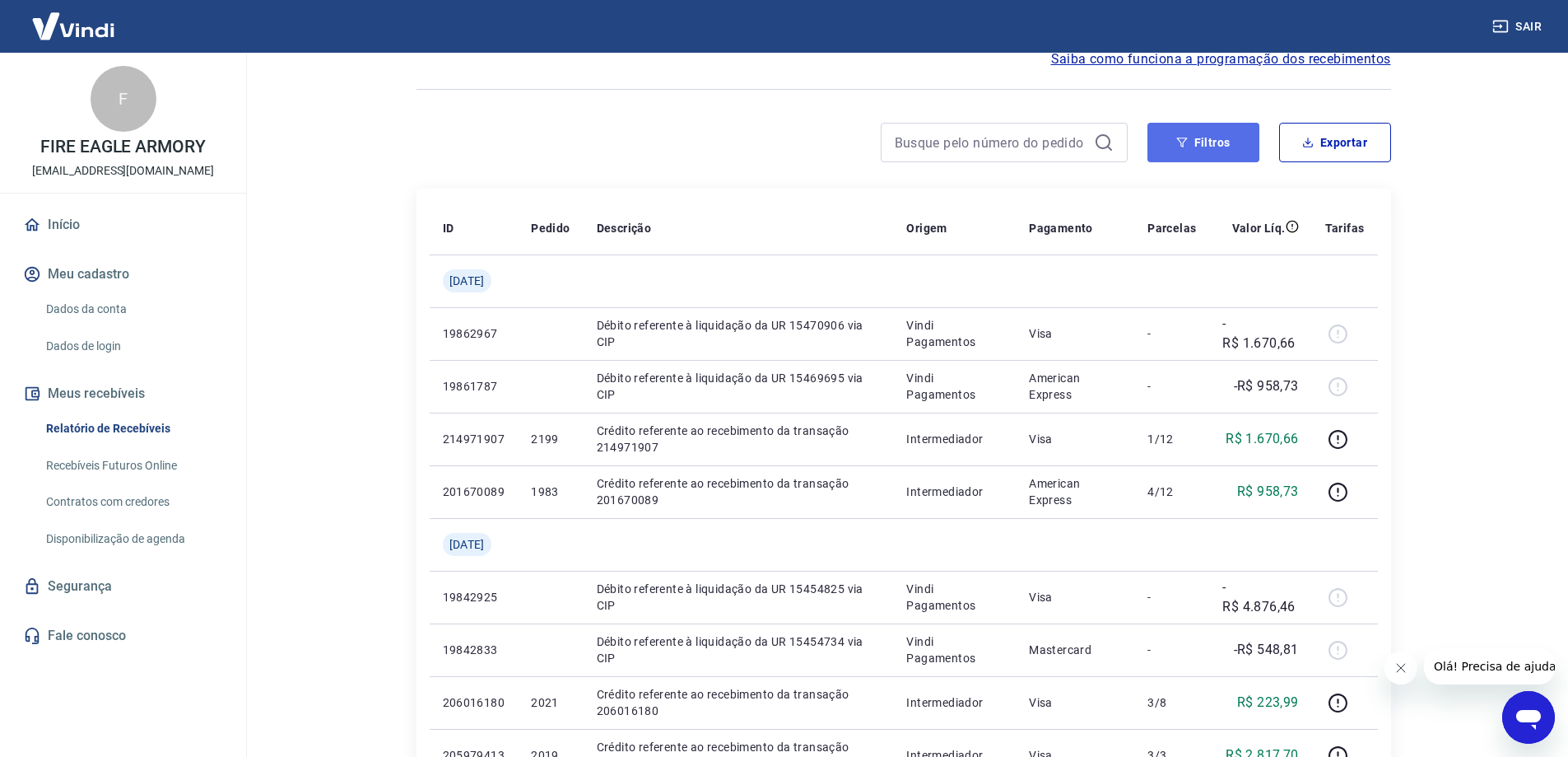
click at [1200, 142] on button "Filtros" at bounding box center [1203, 143] width 112 height 40
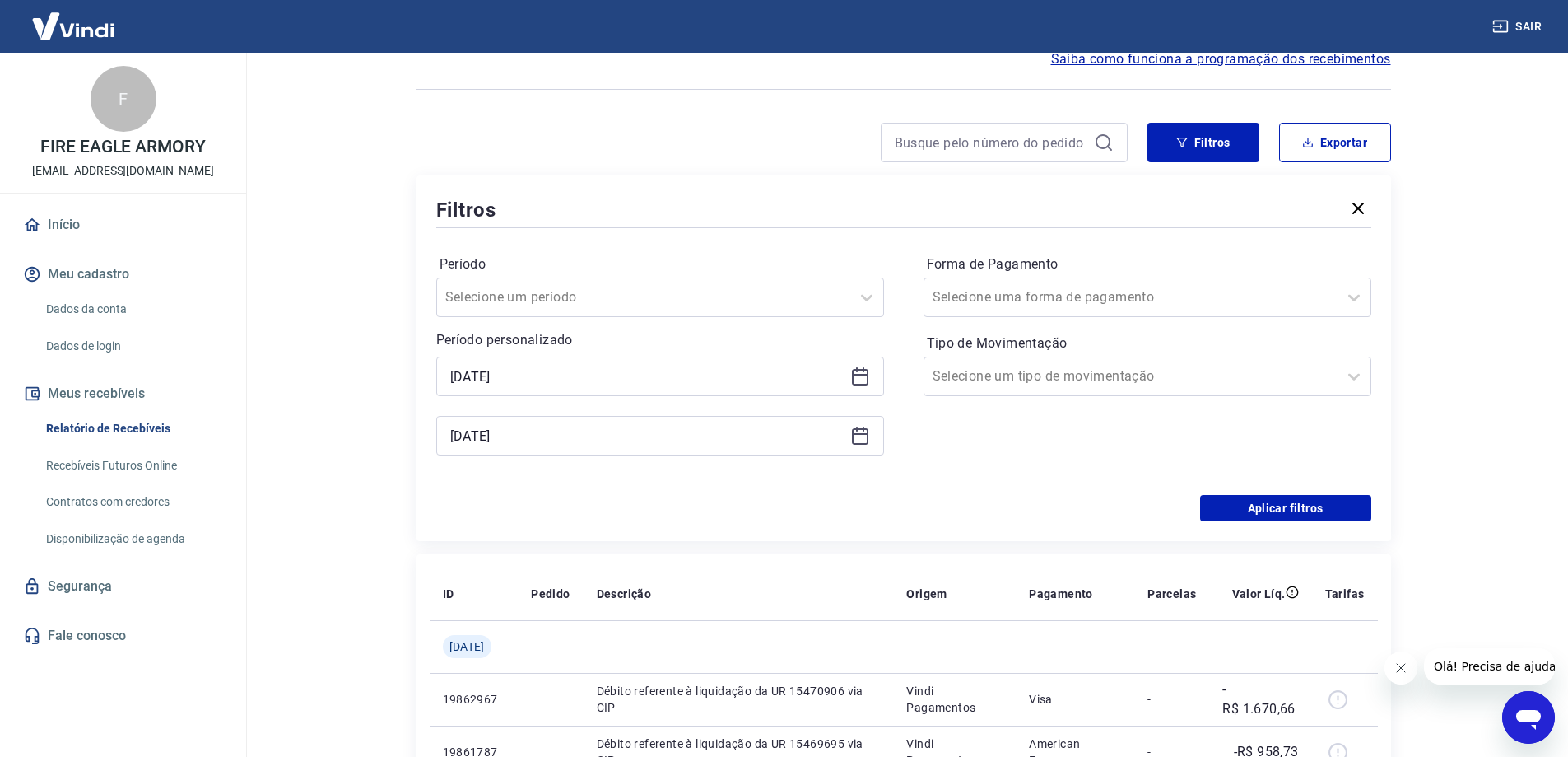
click at [864, 379] on icon at bounding box center [860, 376] width 20 height 20
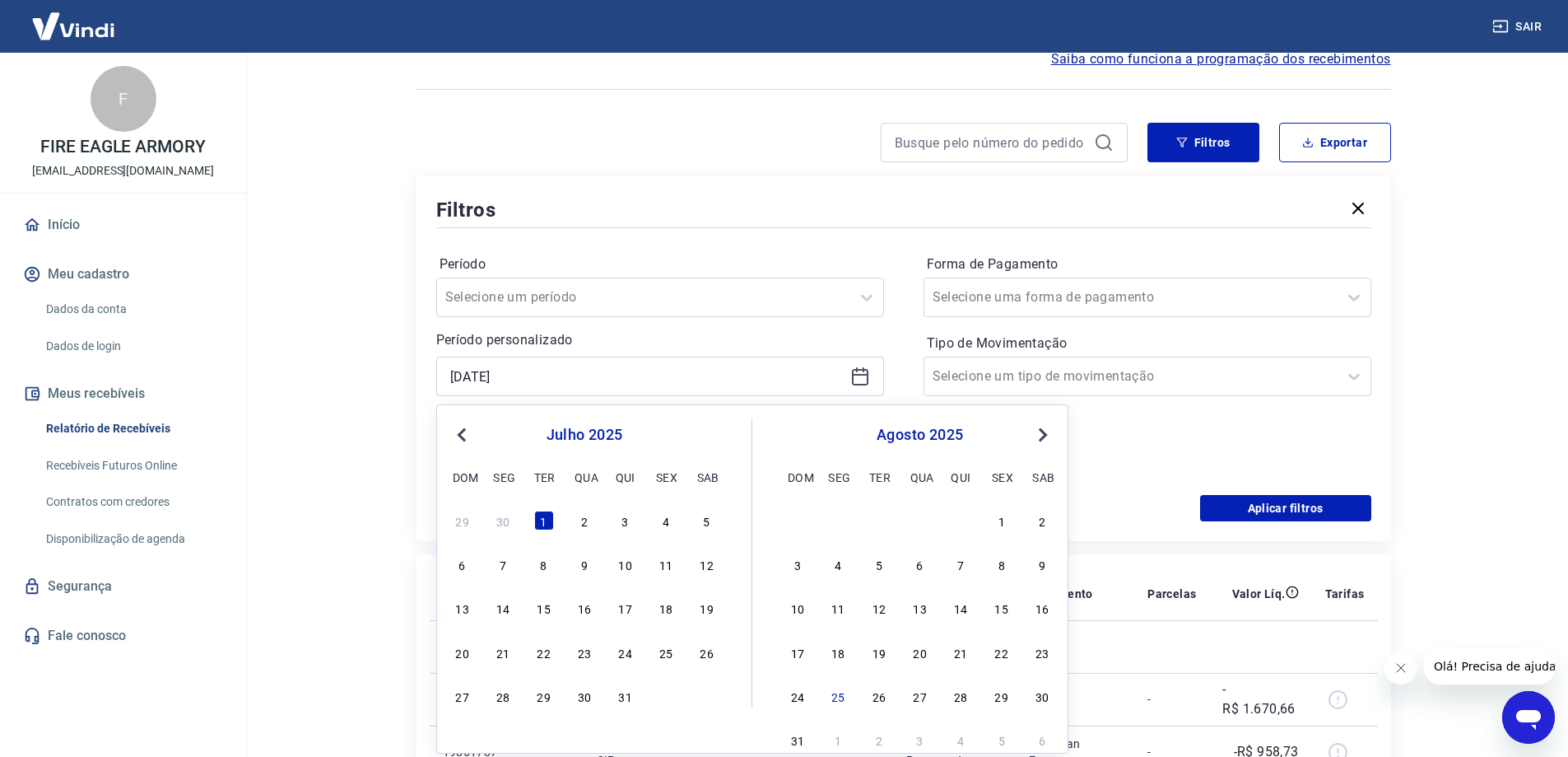
click at [469, 431] on button "Previous Month" at bounding box center [461, 435] width 20 height 20
drag, startPoint x: 623, startPoint y: 525, endPoint x: 659, endPoint y: 500, distance: 43.8
click at [623, 526] on div "1" at bounding box center [625, 520] width 20 height 20
type input "[DATE]"
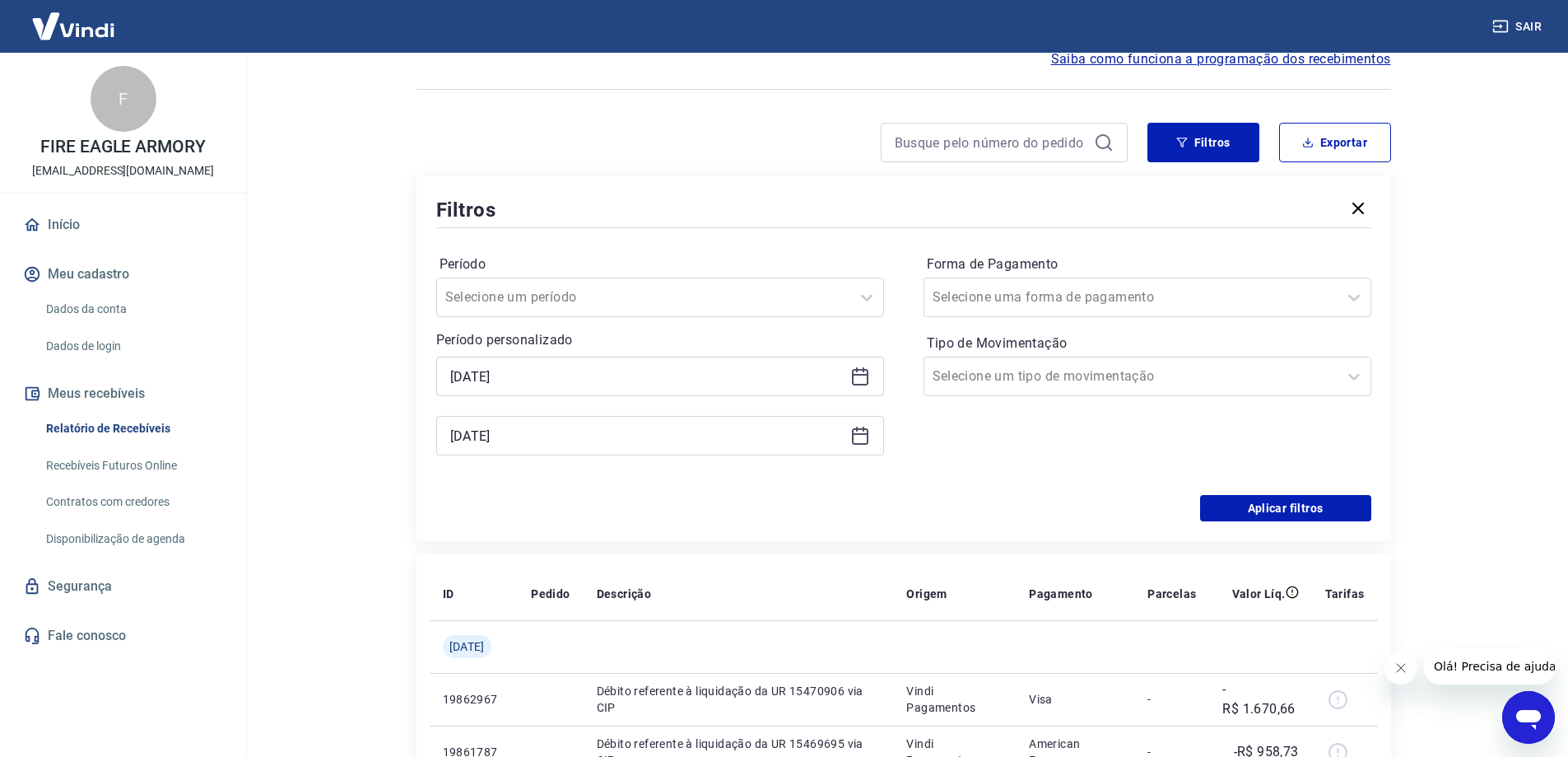
click at [861, 432] on icon at bounding box center [860, 435] width 20 height 20
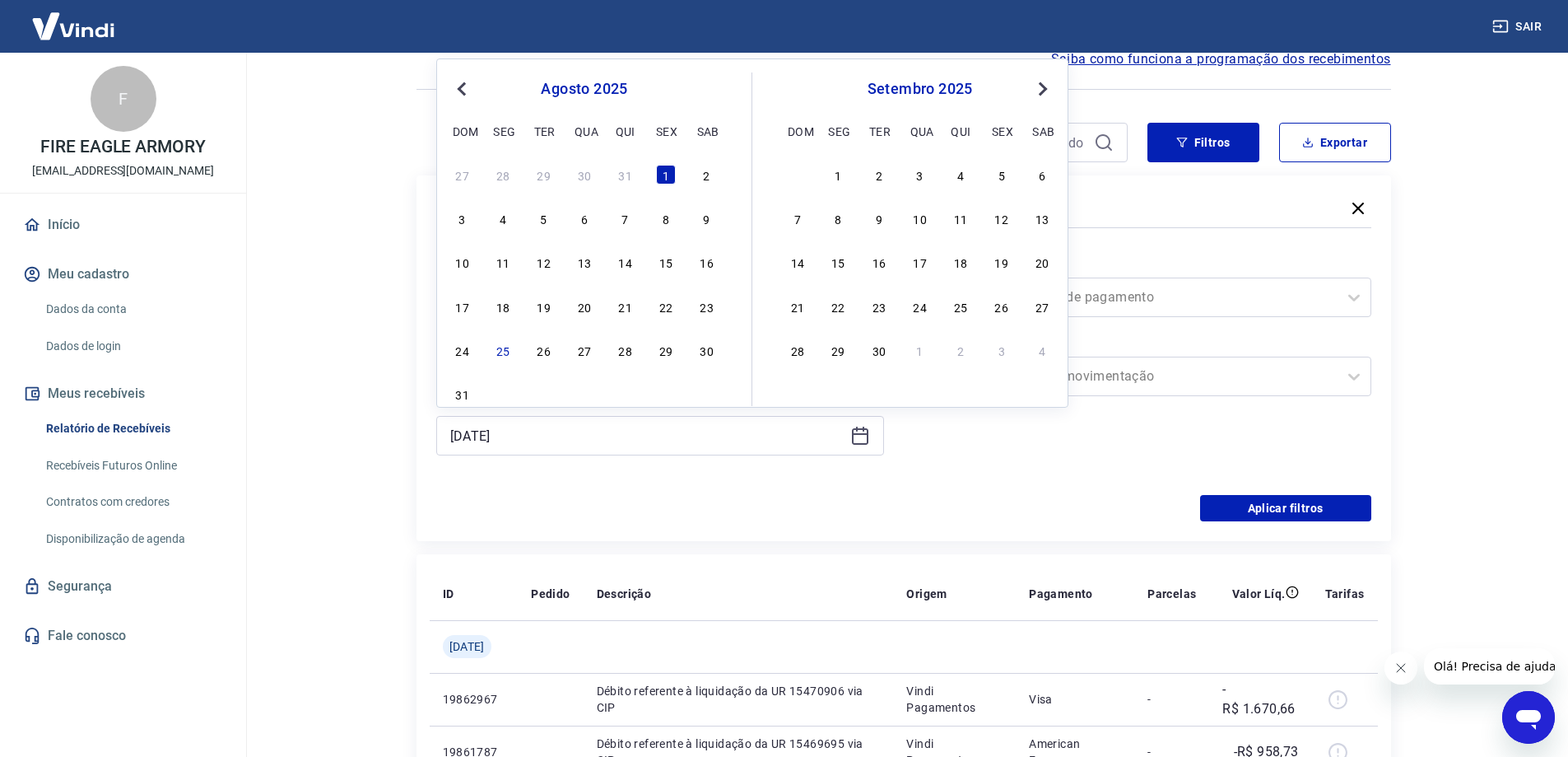
click at [464, 90] on span "Previous Month" at bounding box center [464, 89] width 0 height 19
click at [457, 92] on button "Previous Month" at bounding box center [461, 89] width 20 height 20
click at [499, 355] on div "30" at bounding box center [503, 350] width 20 height 20
type input "[DATE]"
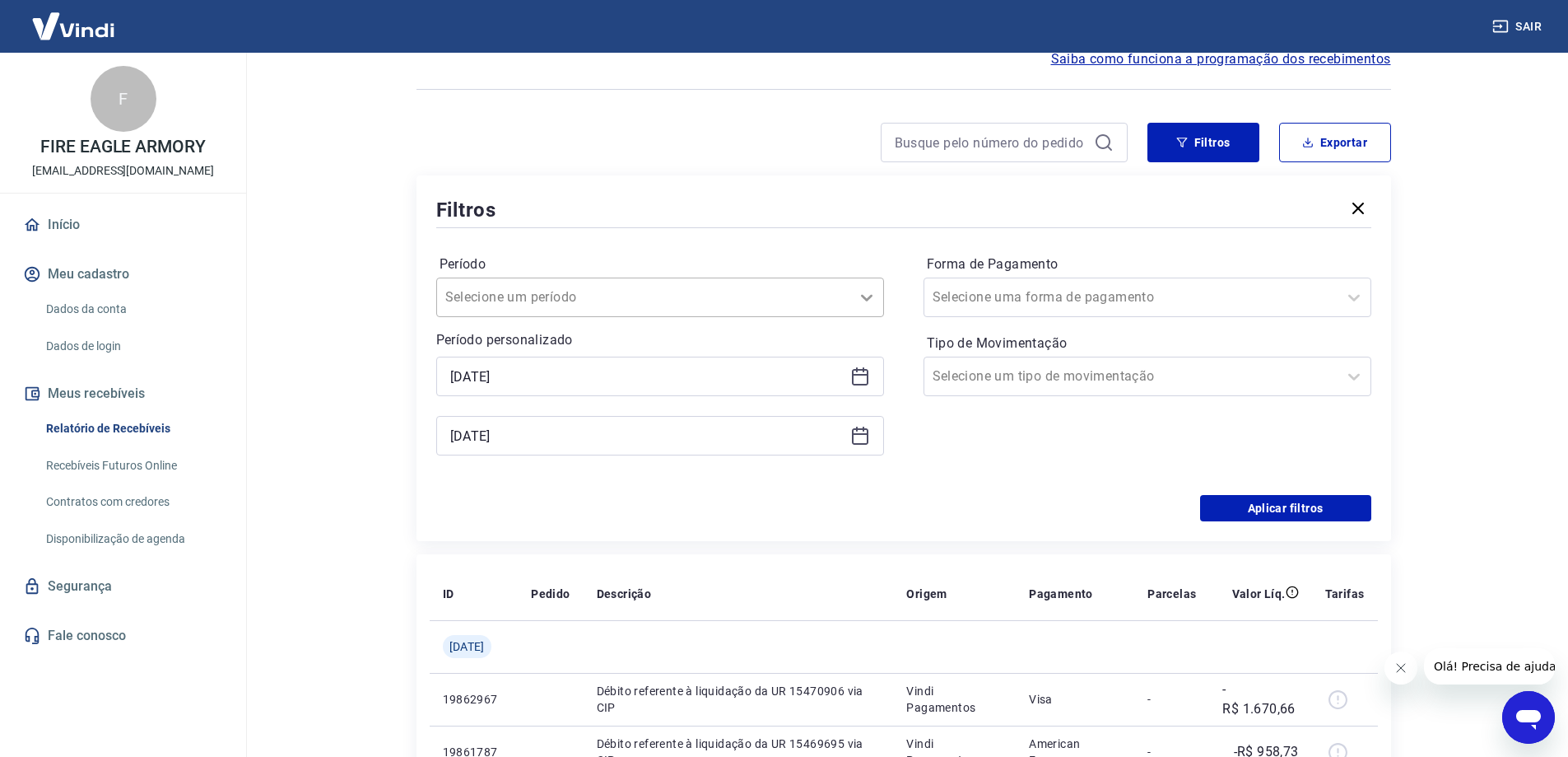
click at [869, 297] on icon at bounding box center [866, 298] width 11 height 7
click at [795, 233] on div "Período option Limpar Filtro focused, 1 of 7. 7 results available. Use Up and D…" at bounding box center [904, 363] width 935 height 264
click at [1359, 296] on icon at bounding box center [1354, 297] width 20 height 20
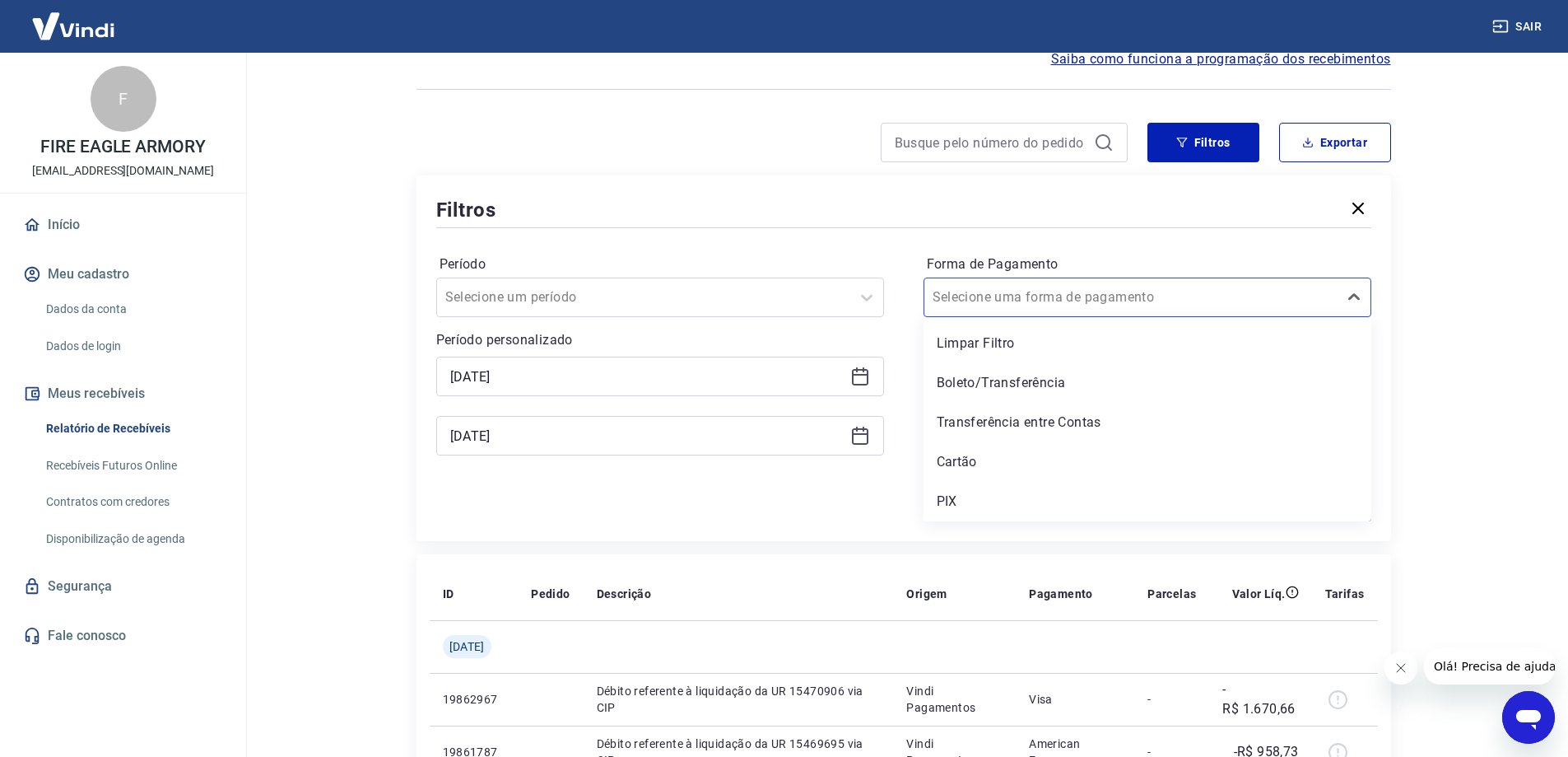
click at [810, 247] on div "Período Selecione um período Período personalizado Selected date: [DATE] [DATE]…" at bounding box center [904, 363] width 935 height 264
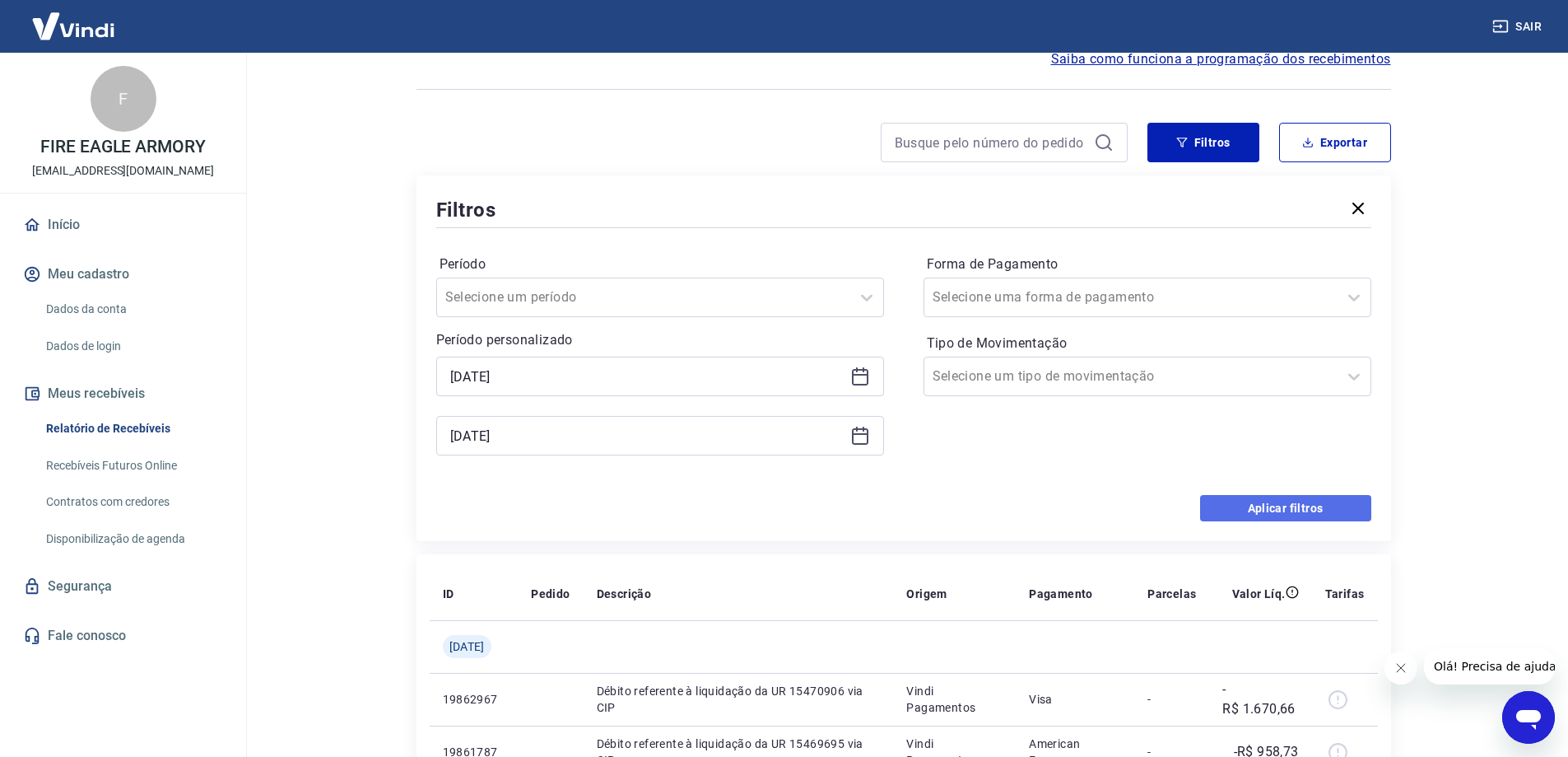
click at [1289, 509] on button "Aplicar filtros" at bounding box center [1285, 508] width 171 height 26
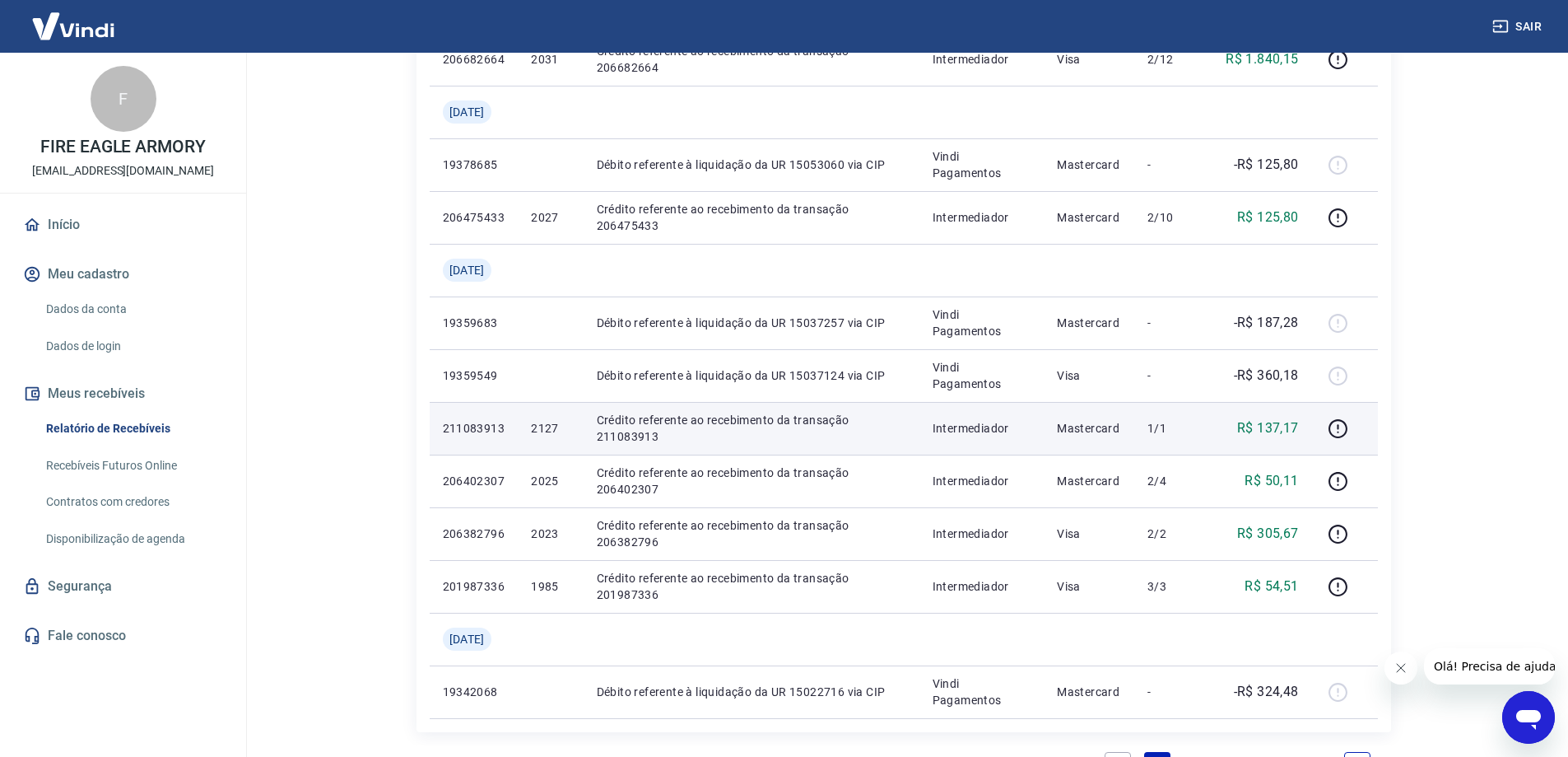
scroll to position [1071, 0]
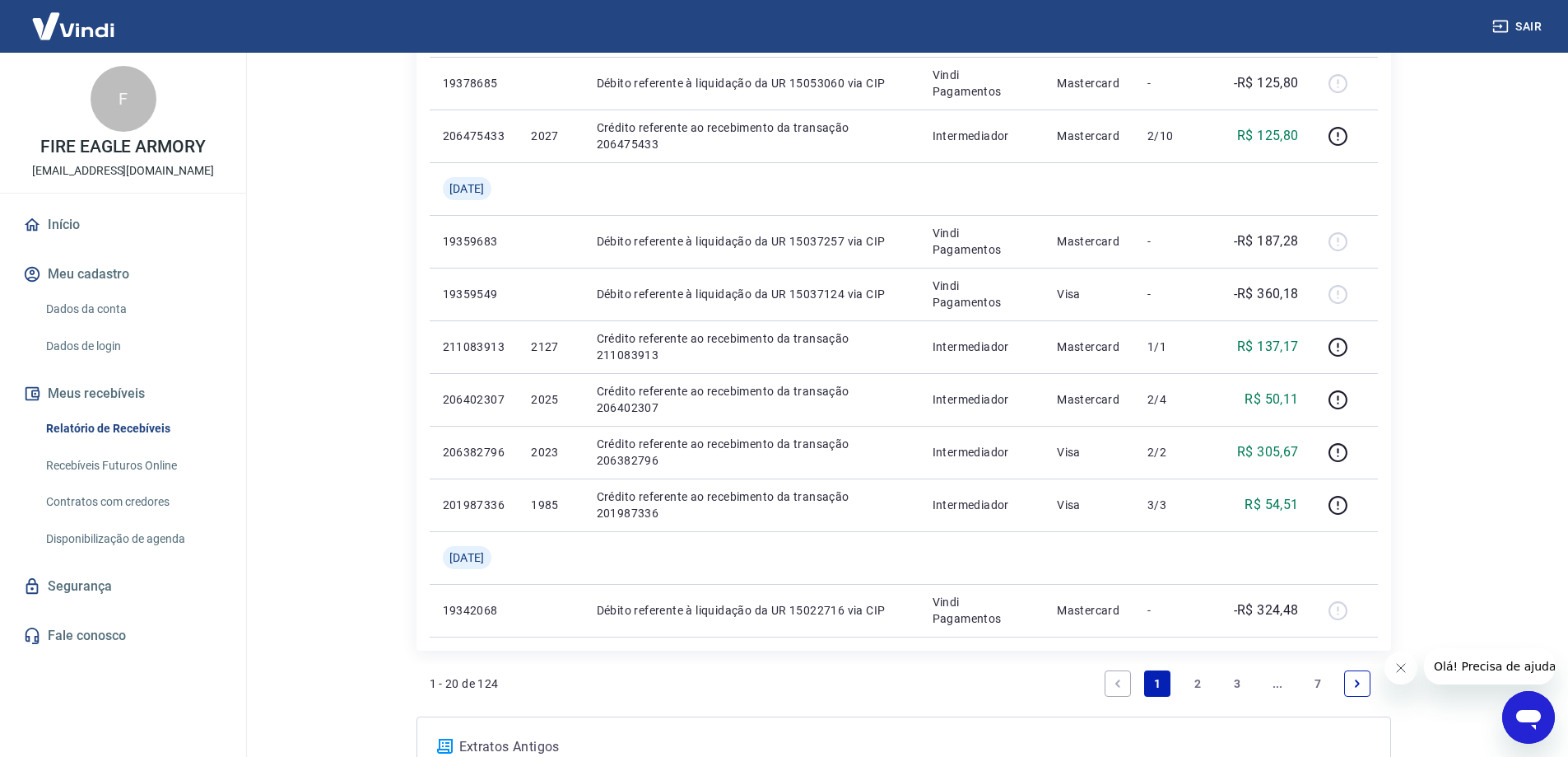
click at [1202, 681] on link "2" at bounding box center [1198, 683] width 26 height 26
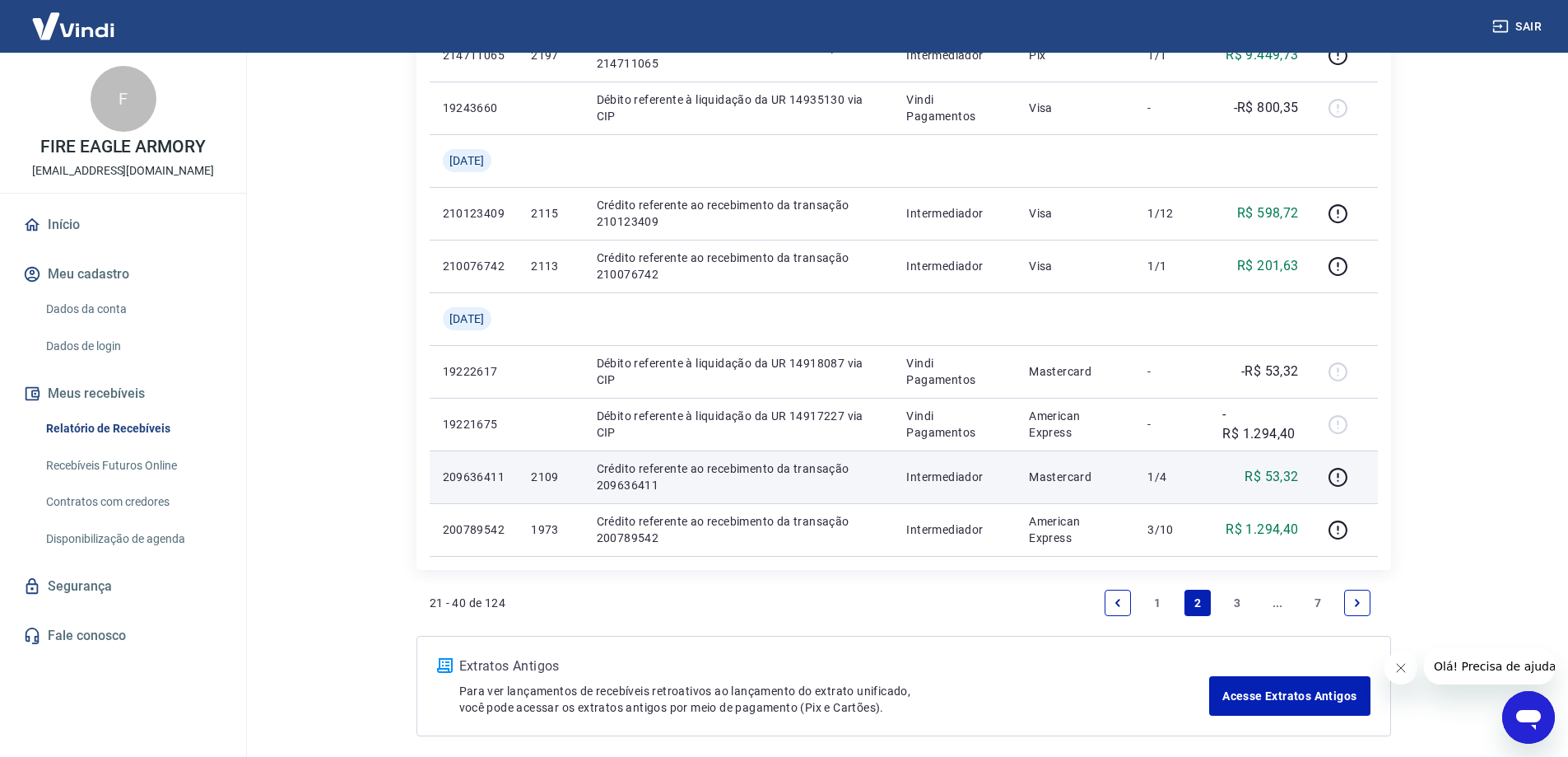
scroll to position [1153, 0]
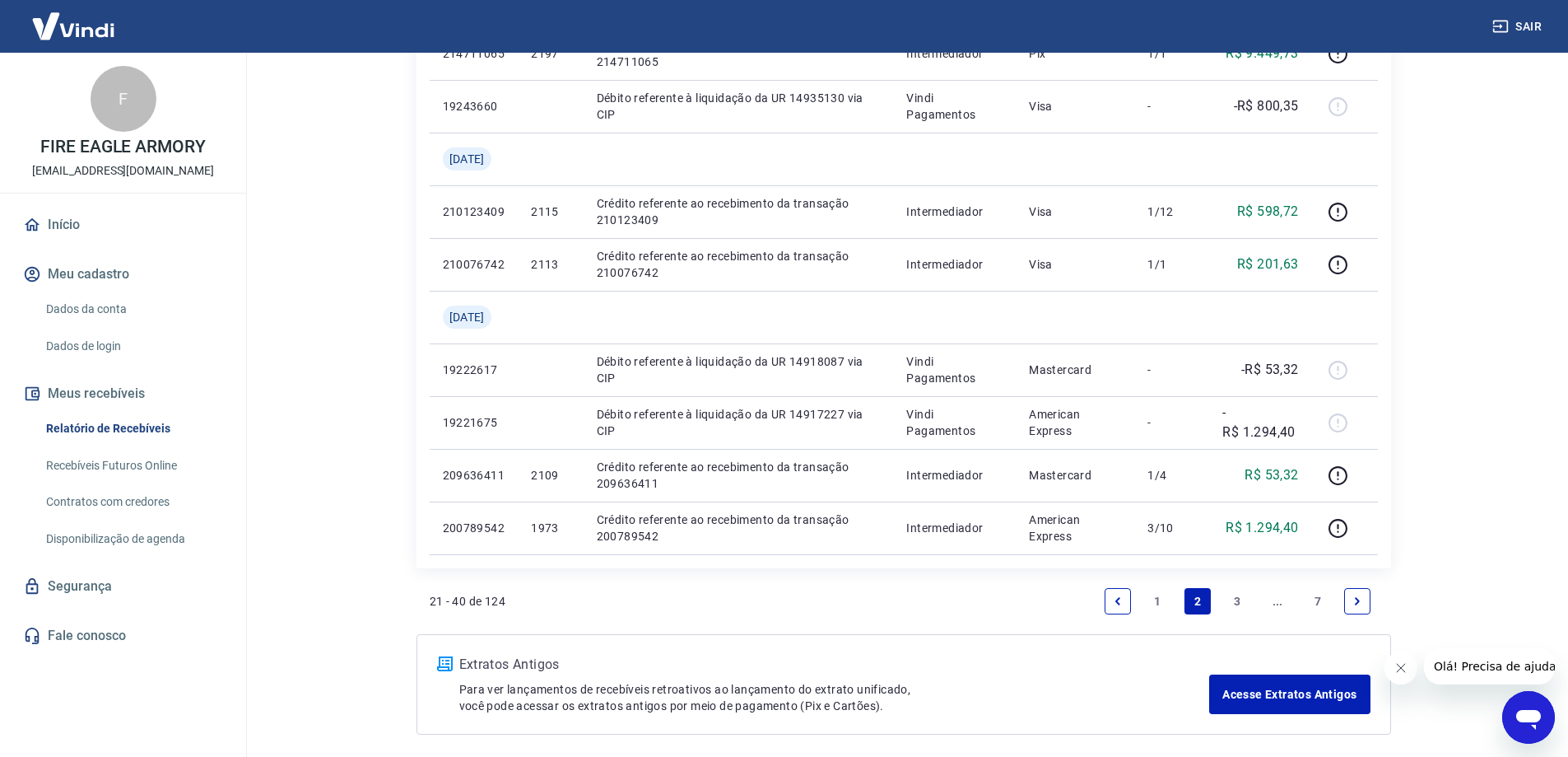
click at [1237, 595] on link "3" at bounding box center [1237, 601] width 26 height 26
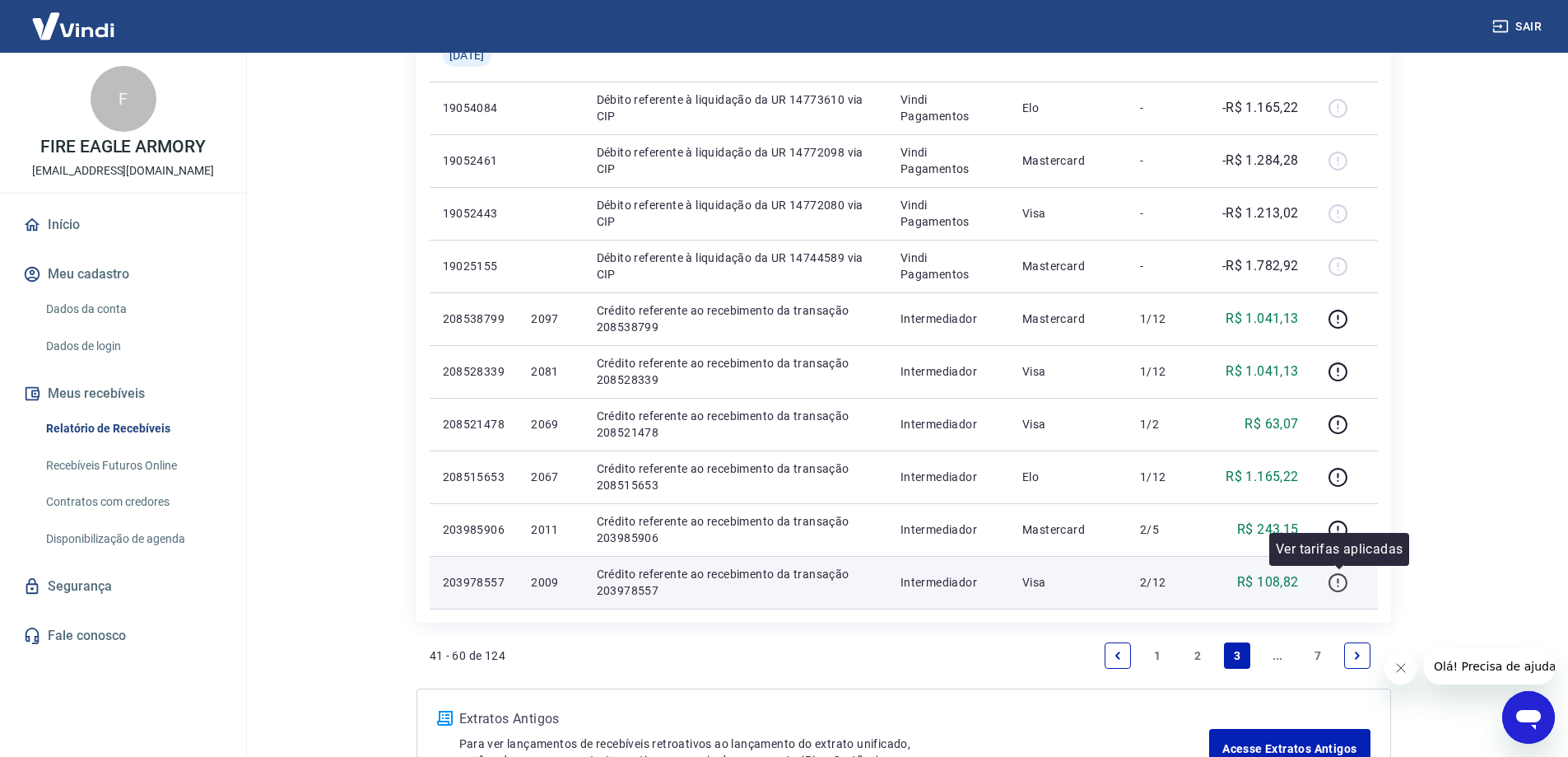
scroll to position [1153, 0]
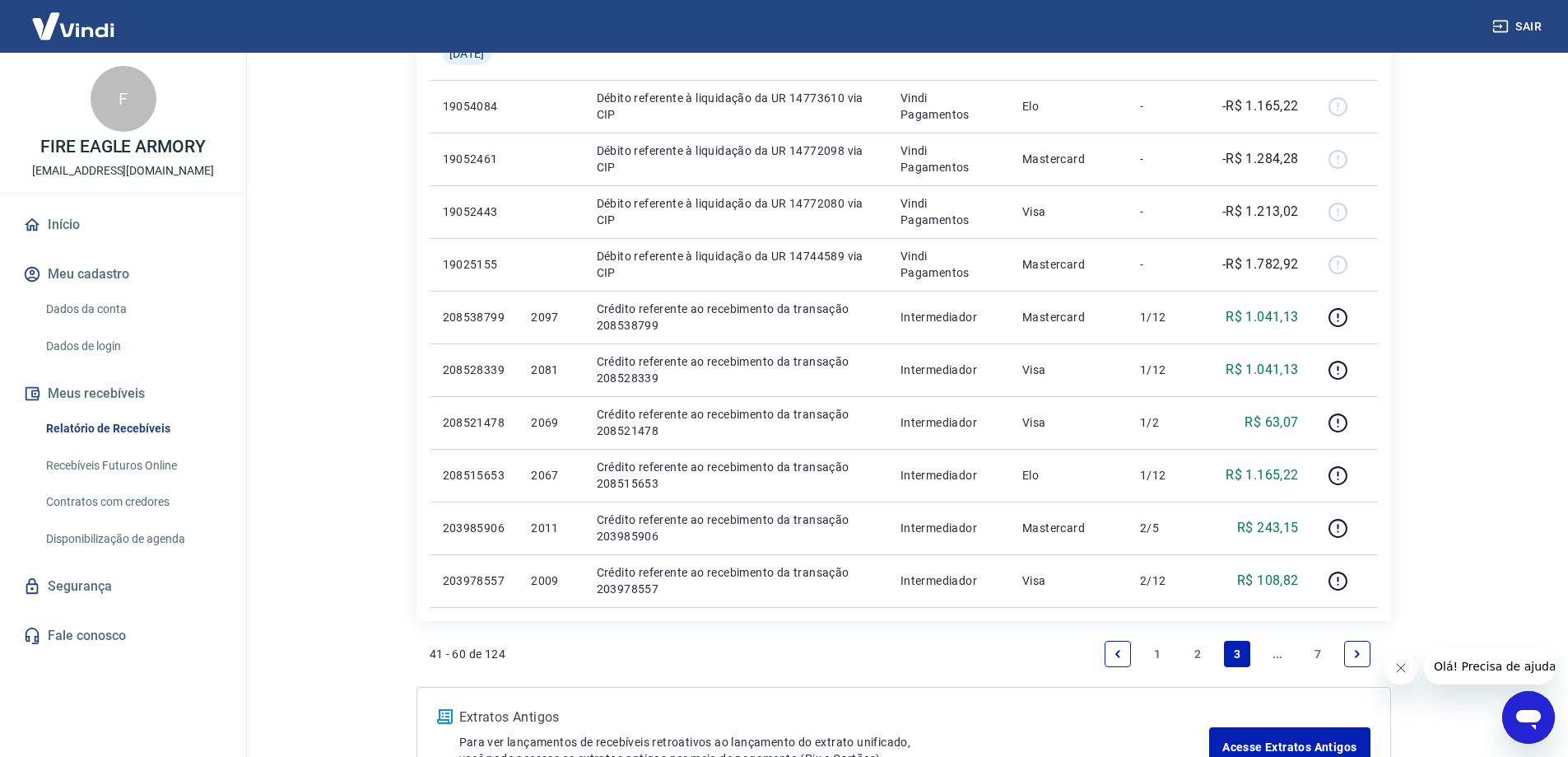
click at [1362, 652] on icon "Next page" at bounding box center [1357, 654] width 11 height 11
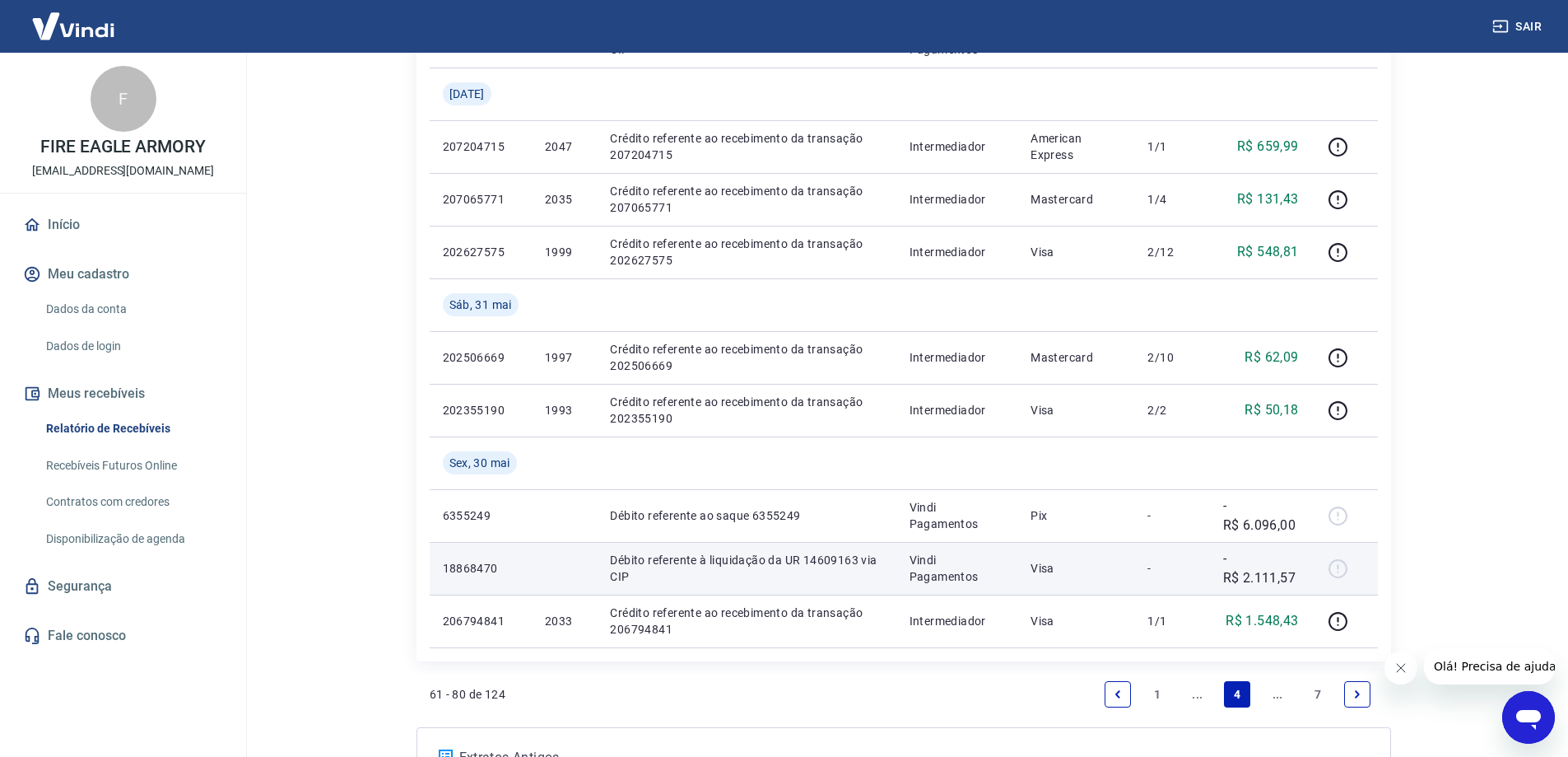
scroll to position [1153, 0]
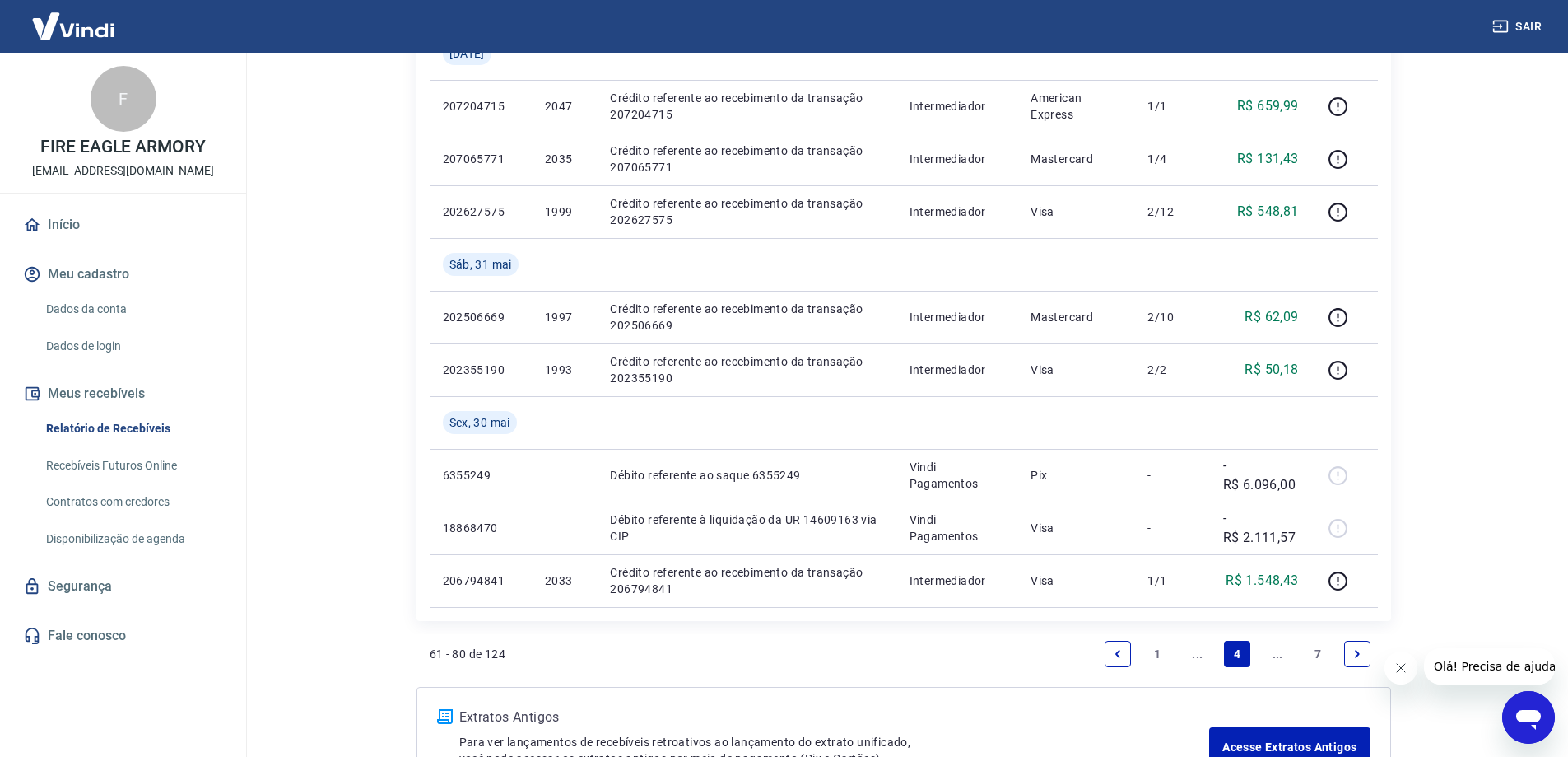
click at [1353, 651] on icon "Next page" at bounding box center [1357, 654] width 11 height 11
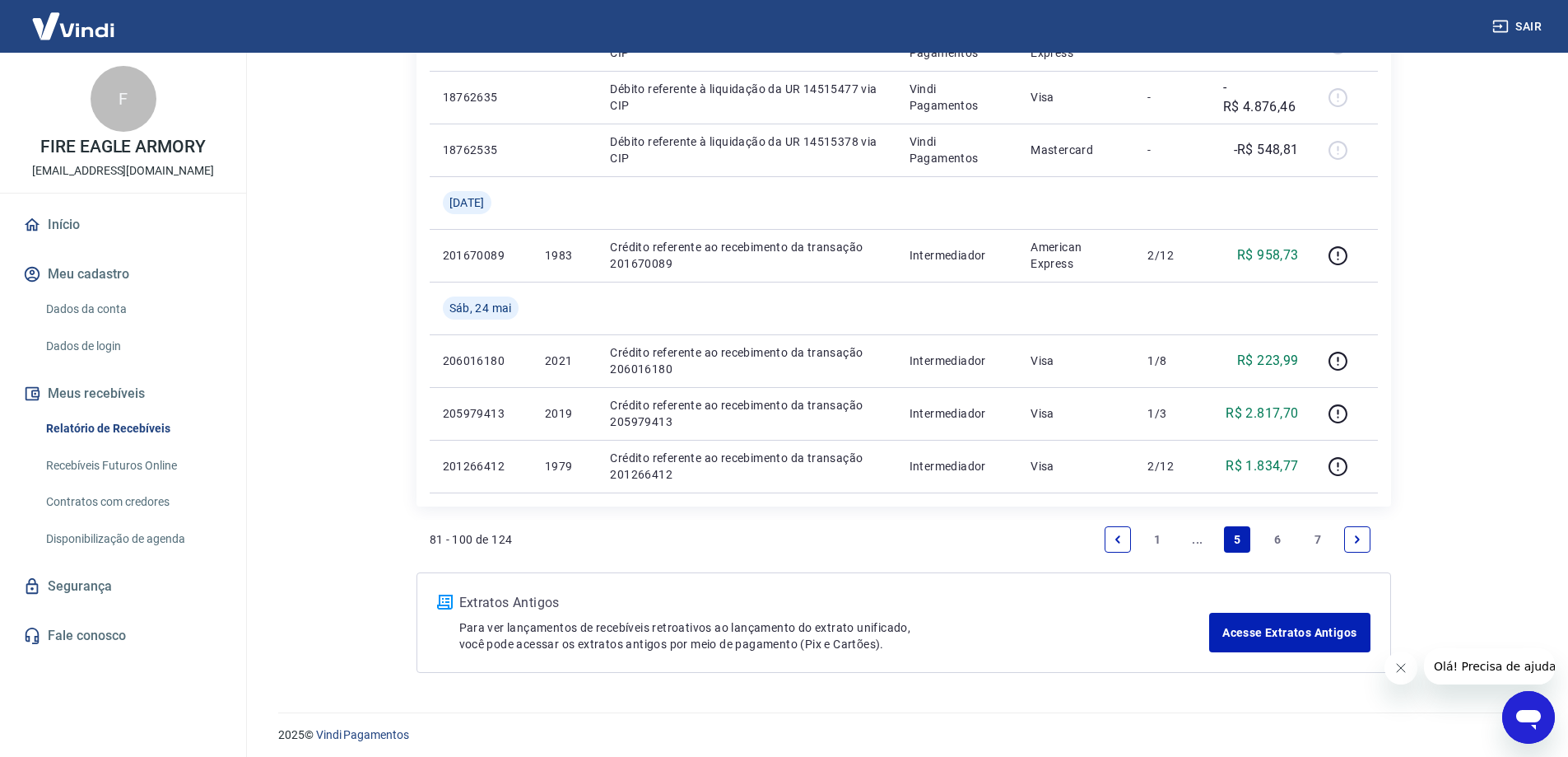
scroll to position [1274, 0]
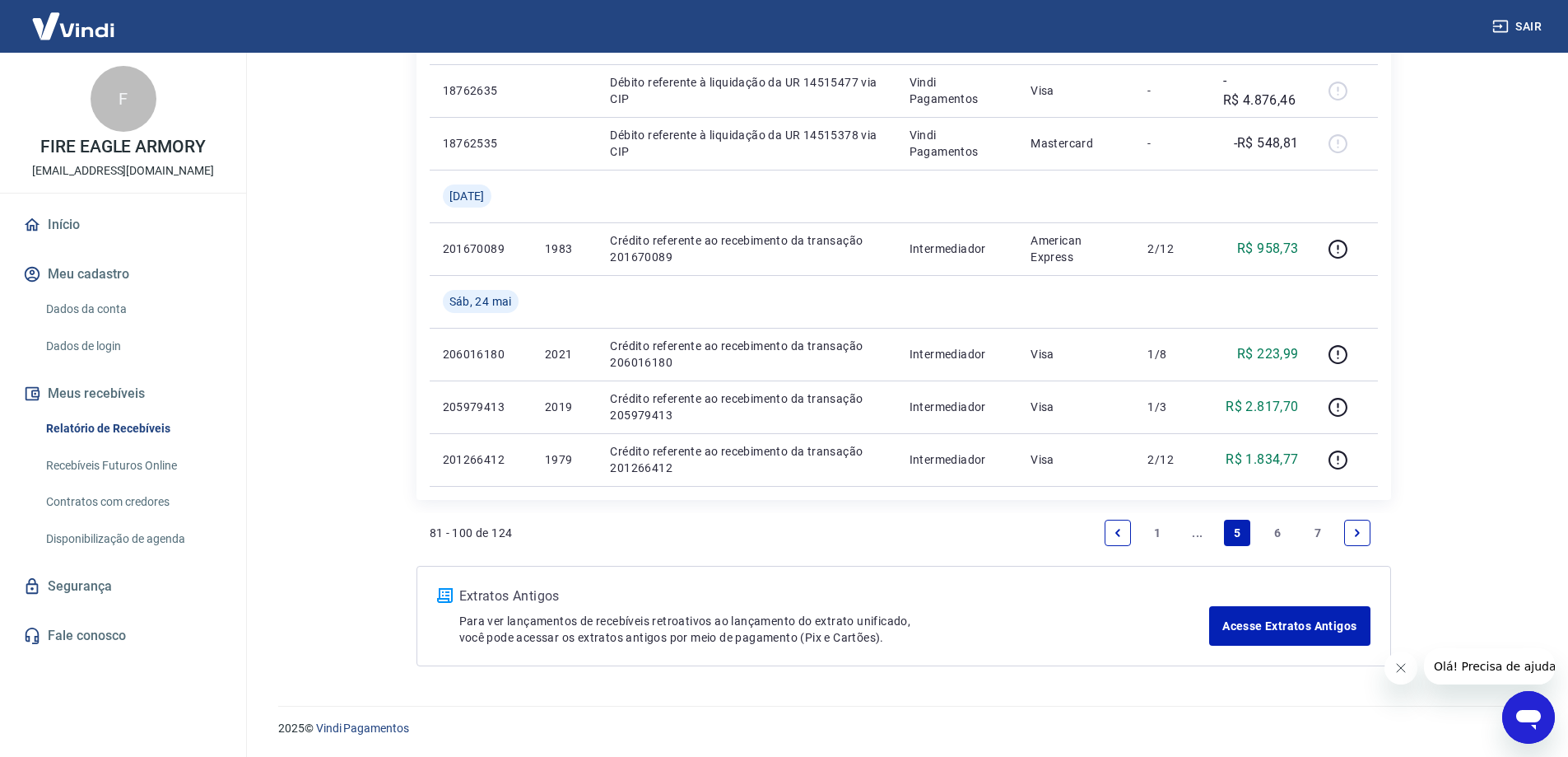
click at [1359, 532] on icon "Next page" at bounding box center [1357, 533] width 11 height 11
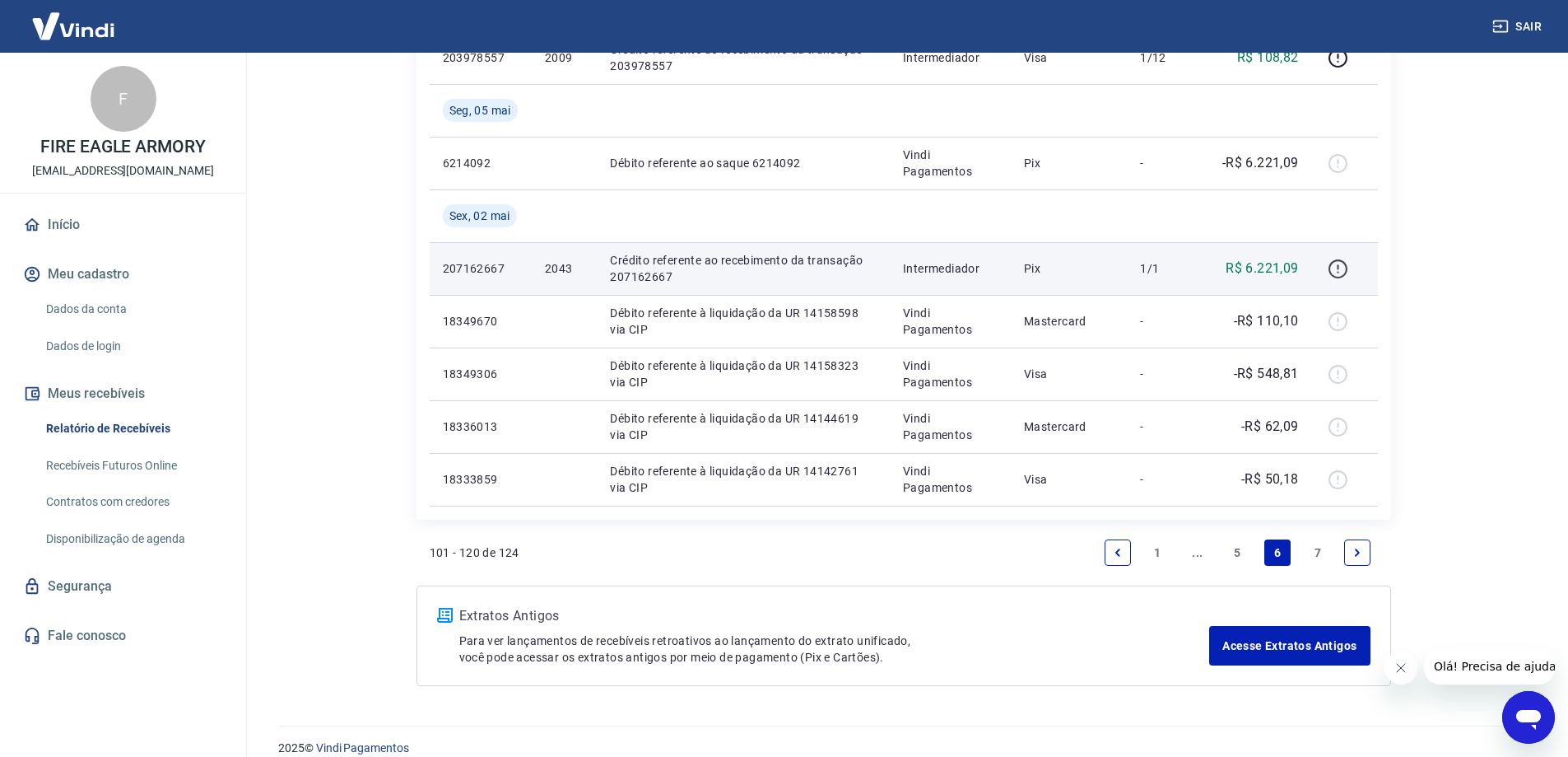
scroll to position [1317, 0]
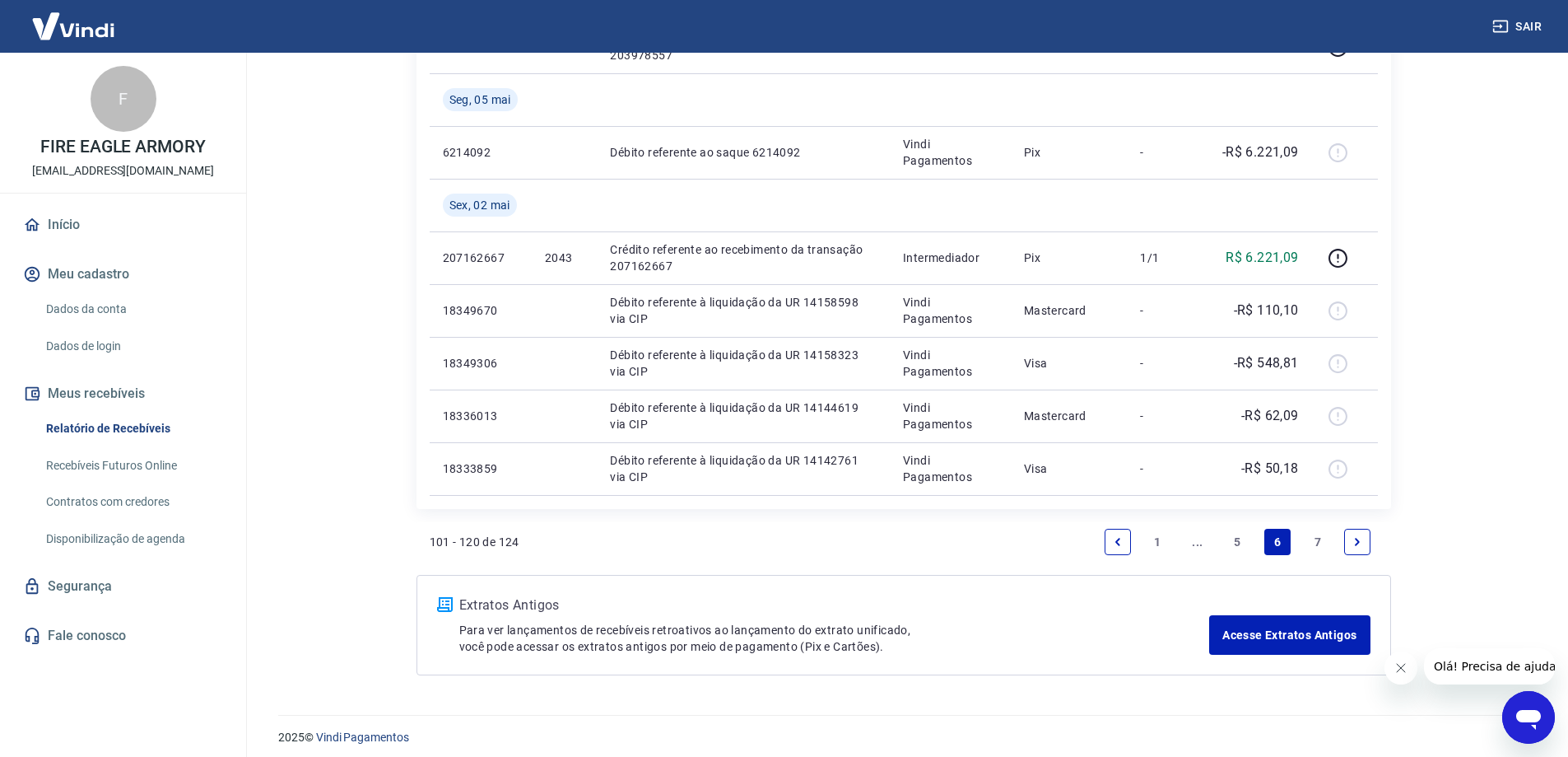
click at [1355, 541] on icon "Next page" at bounding box center [1357, 542] width 11 height 11
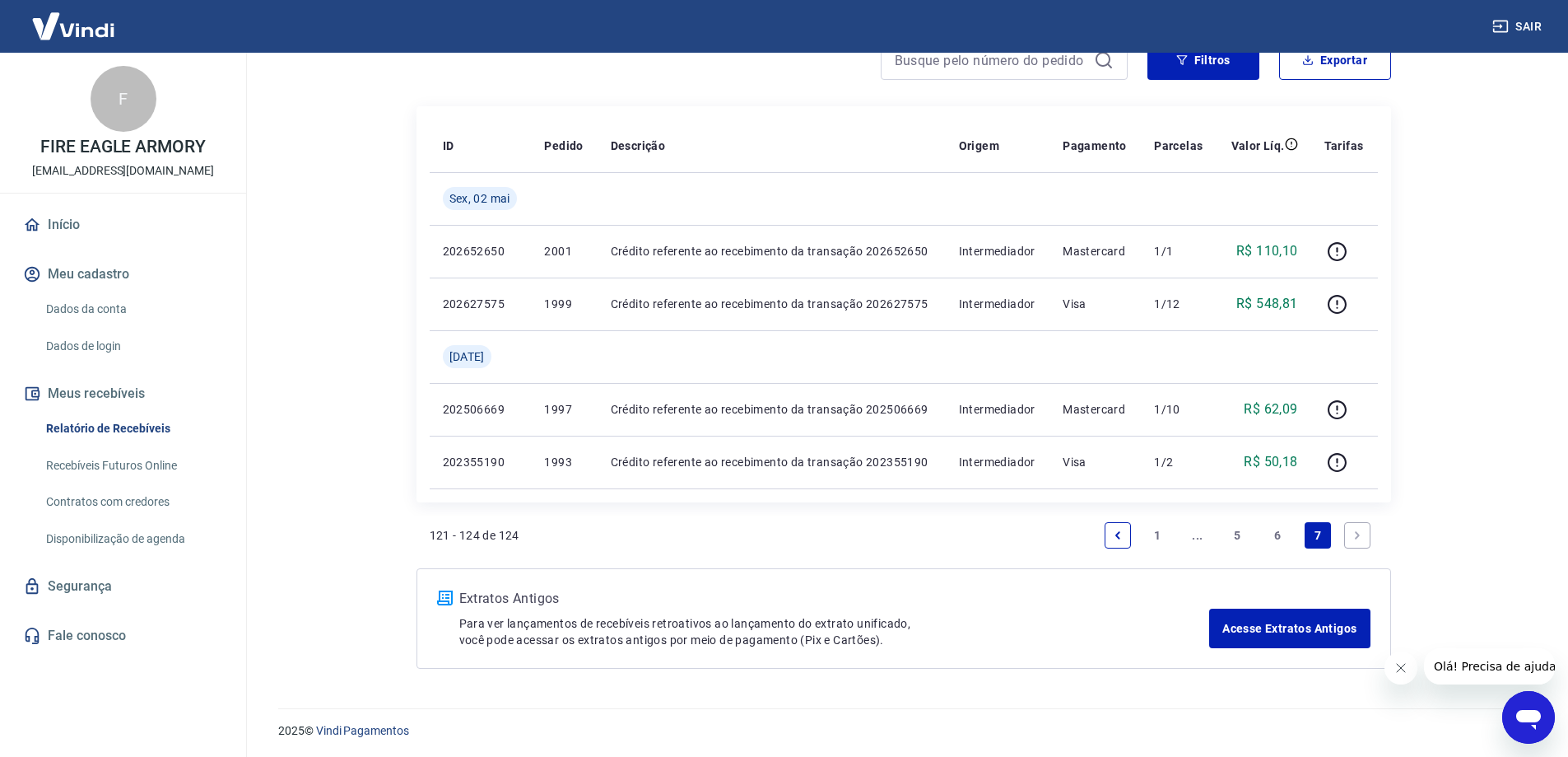
scroll to position [167, 0]
click at [1360, 535] on icon "Next page" at bounding box center [1357, 533] width 11 height 11
